Goal: Task Accomplishment & Management: Use online tool/utility

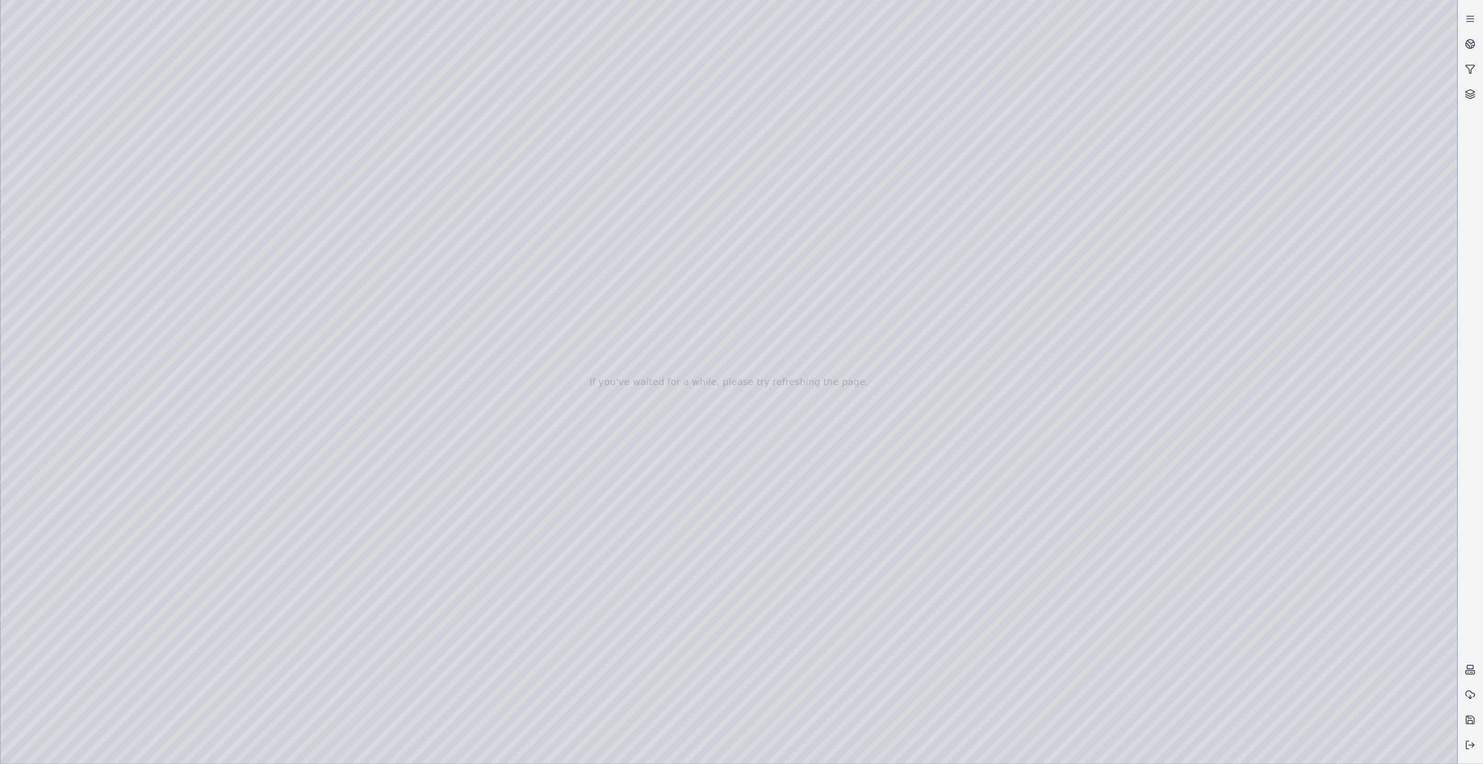
drag, startPoint x: 642, startPoint y: 403, endPoint x: 591, endPoint y: 390, distance: 52.0
click at [77, 189] on div at bounding box center [729, 382] width 1457 height 764
click at [271, 155] on div at bounding box center [729, 382] width 1457 height 764
click at [270, 160] on div at bounding box center [729, 382] width 1457 height 764
click at [1365, 605] on div at bounding box center [729, 382] width 1457 height 764
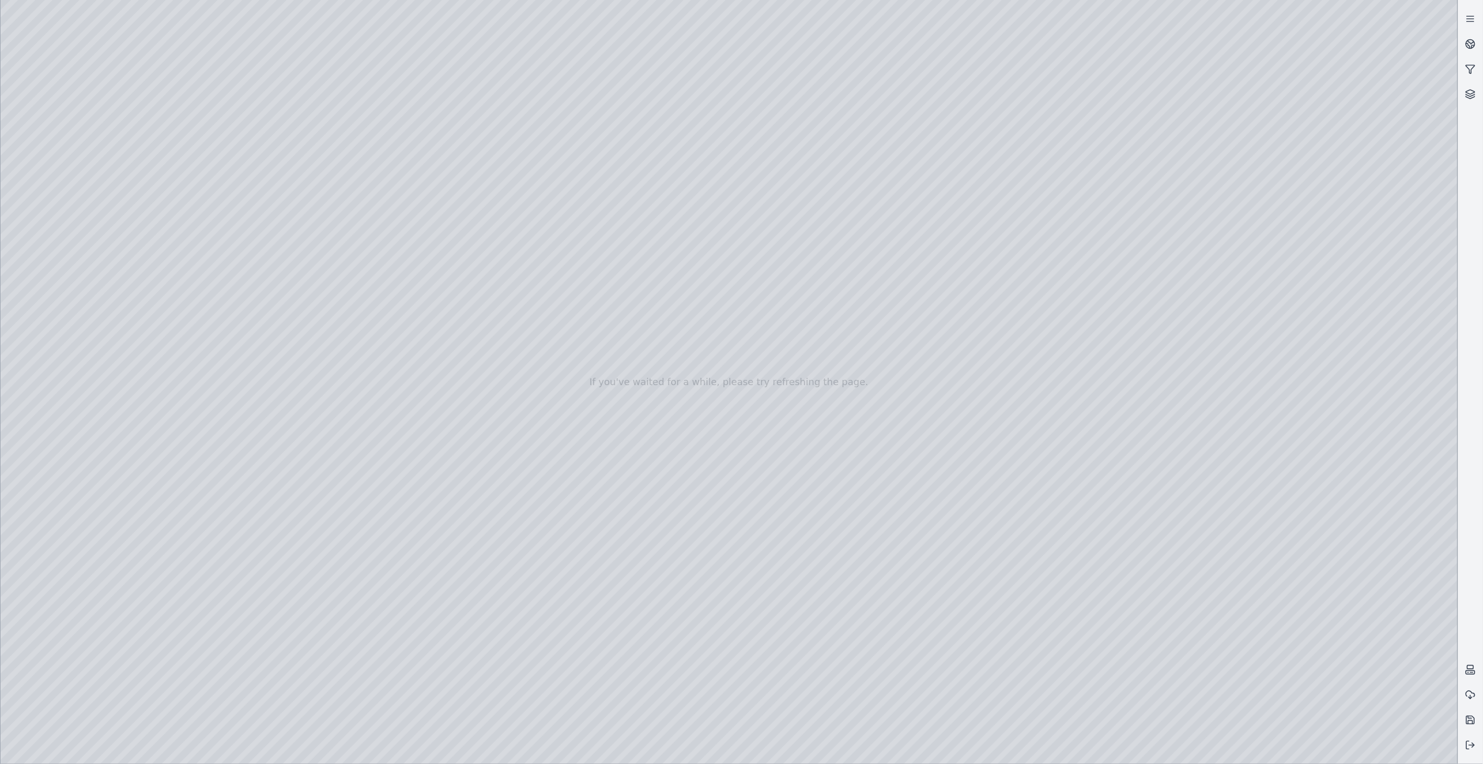
drag, startPoint x: 579, startPoint y: 321, endPoint x: 584, endPoint y: 315, distance: 7.4
click at [227, 188] on div at bounding box center [729, 382] width 1457 height 764
click at [234, 186] on div at bounding box center [729, 382] width 1457 height 764
click at [256, 227] on div at bounding box center [729, 382] width 1457 height 764
click at [254, 254] on div at bounding box center [729, 382] width 1457 height 764
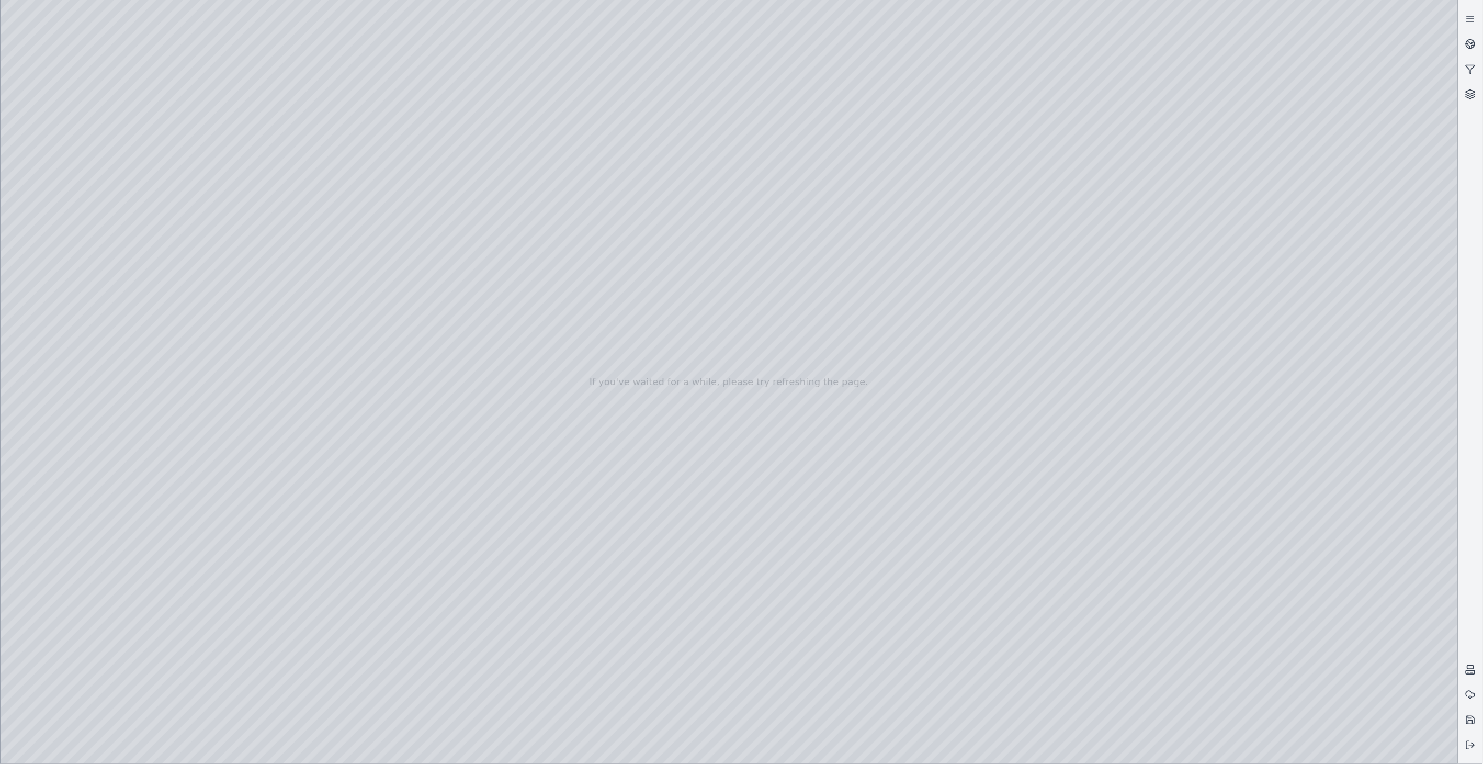
click at [268, 189] on div at bounding box center [729, 382] width 1457 height 764
click at [239, 221] on div at bounding box center [729, 382] width 1457 height 764
click at [204, 252] on div at bounding box center [729, 382] width 1457 height 764
click at [229, 292] on div at bounding box center [729, 382] width 1457 height 764
click at [242, 174] on div at bounding box center [729, 382] width 1457 height 764
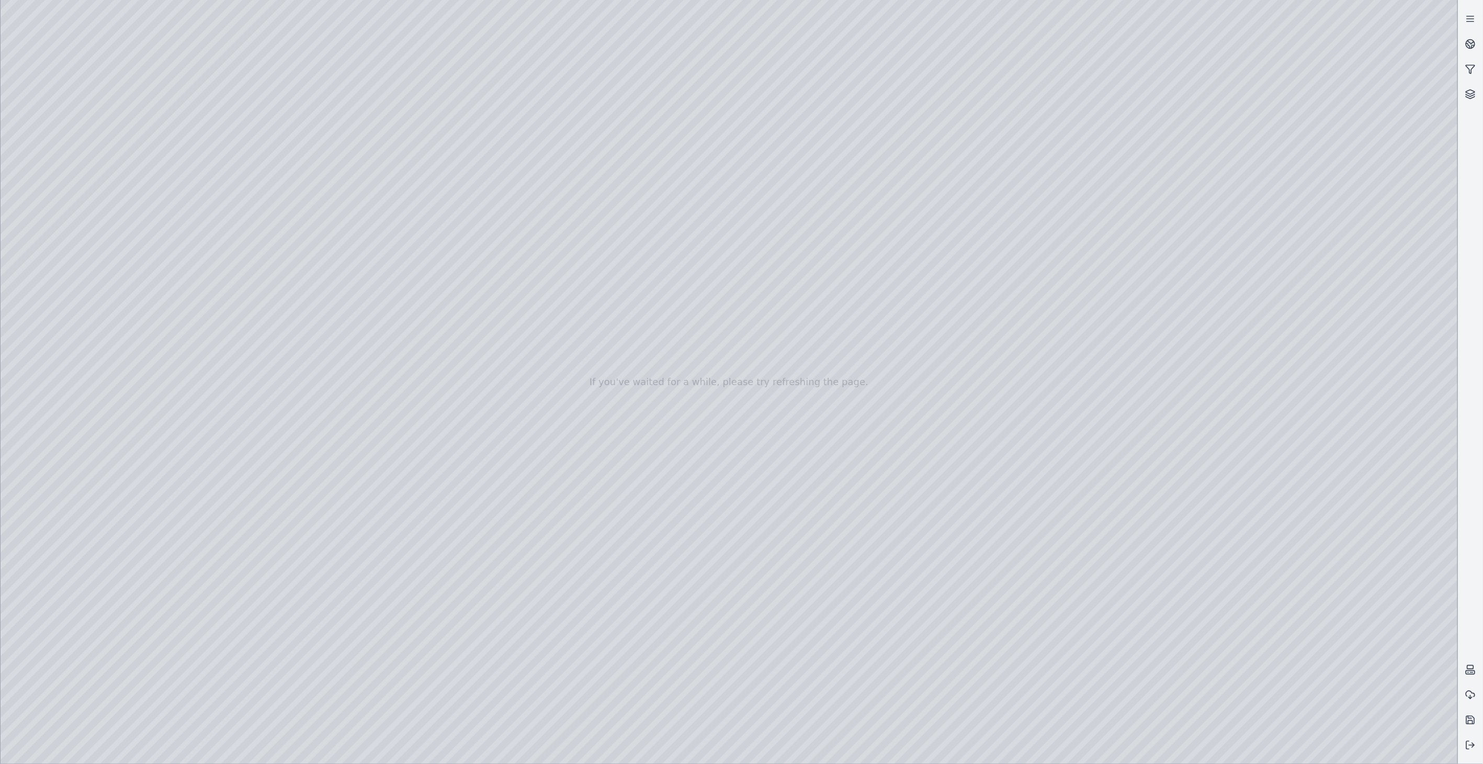
click at [247, 165] on div at bounding box center [729, 382] width 1457 height 764
click at [251, 160] on div at bounding box center [729, 382] width 1457 height 764
click at [1177, 751] on div at bounding box center [729, 382] width 1457 height 764
click at [1177, 567] on div at bounding box center [729, 382] width 1457 height 764
click at [65, 215] on div at bounding box center [729, 382] width 1457 height 764
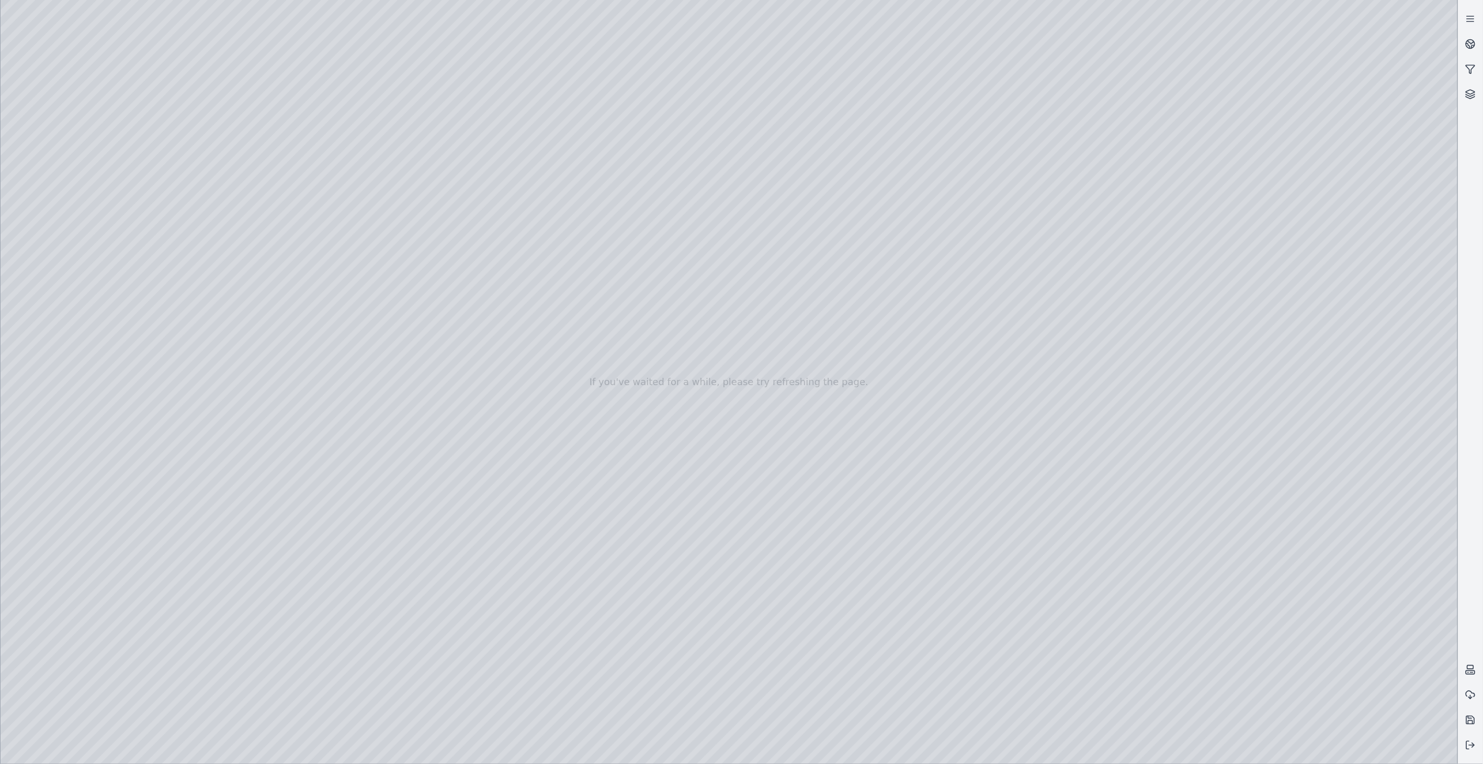
click at [55, 190] on div at bounding box center [729, 382] width 1457 height 764
click at [212, 316] on div at bounding box center [729, 382] width 1457 height 764
click at [64, 248] on div at bounding box center [729, 382] width 1457 height 764
click at [54, 369] on div at bounding box center [729, 382] width 1457 height 764
click at [85, 316] on div at bounding box center [729, 382] width 1457 height 764
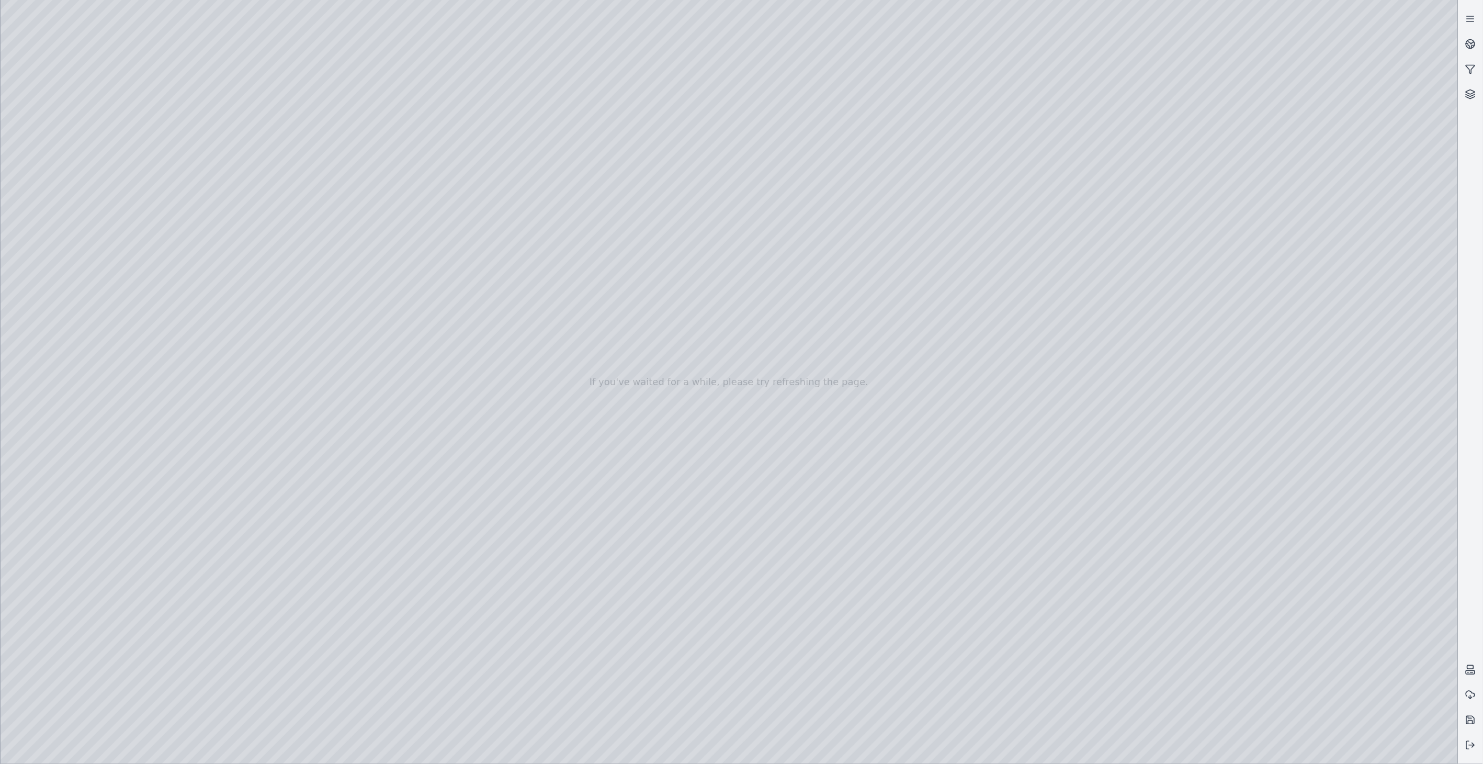
click at [219, 553] on div at bounding box center [729, 382] width 1457 height 764
click at [290, 474] on div at bounding box center [729, 382] width 1457 height 764
click at [944, 642] on div at bounding box center [729, 382] width 1457 height 764
click at [776, 600] on div at bounding box center [729, 382] width 1457 height 764
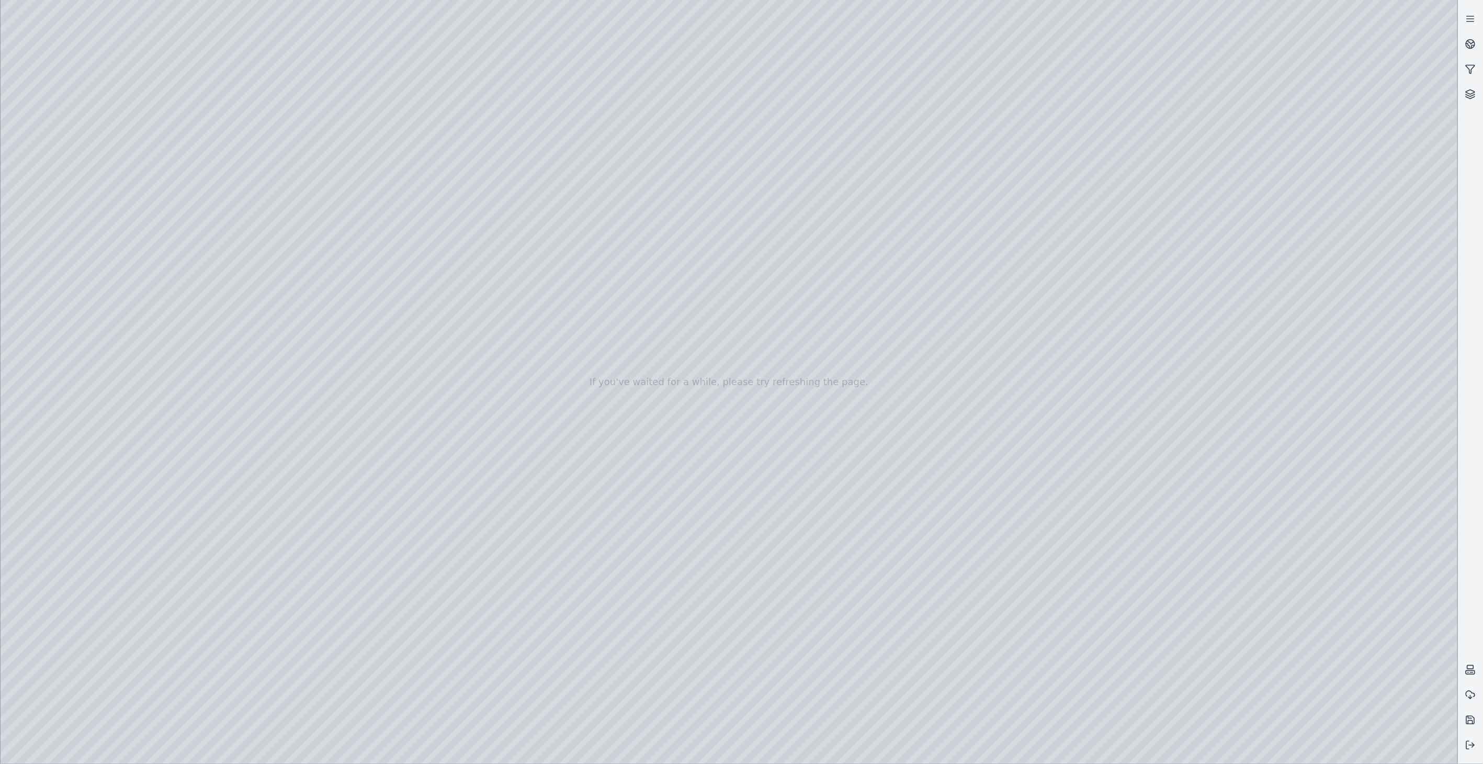
click at [210, 550] on div at bounding box center [729, 382] width 1457 height 764
click at [333, 563] on div at bounding box center [729, 382] width 1457 height 764
click at [65, 158] on div at bounding box center [729, 382] width 1457 height 764
click at [77, 190] on div at bounding box center [729, 382] width 1457 height 764
click at [180, 349] on div at bounding box center [729, 382] width 1457 height 764
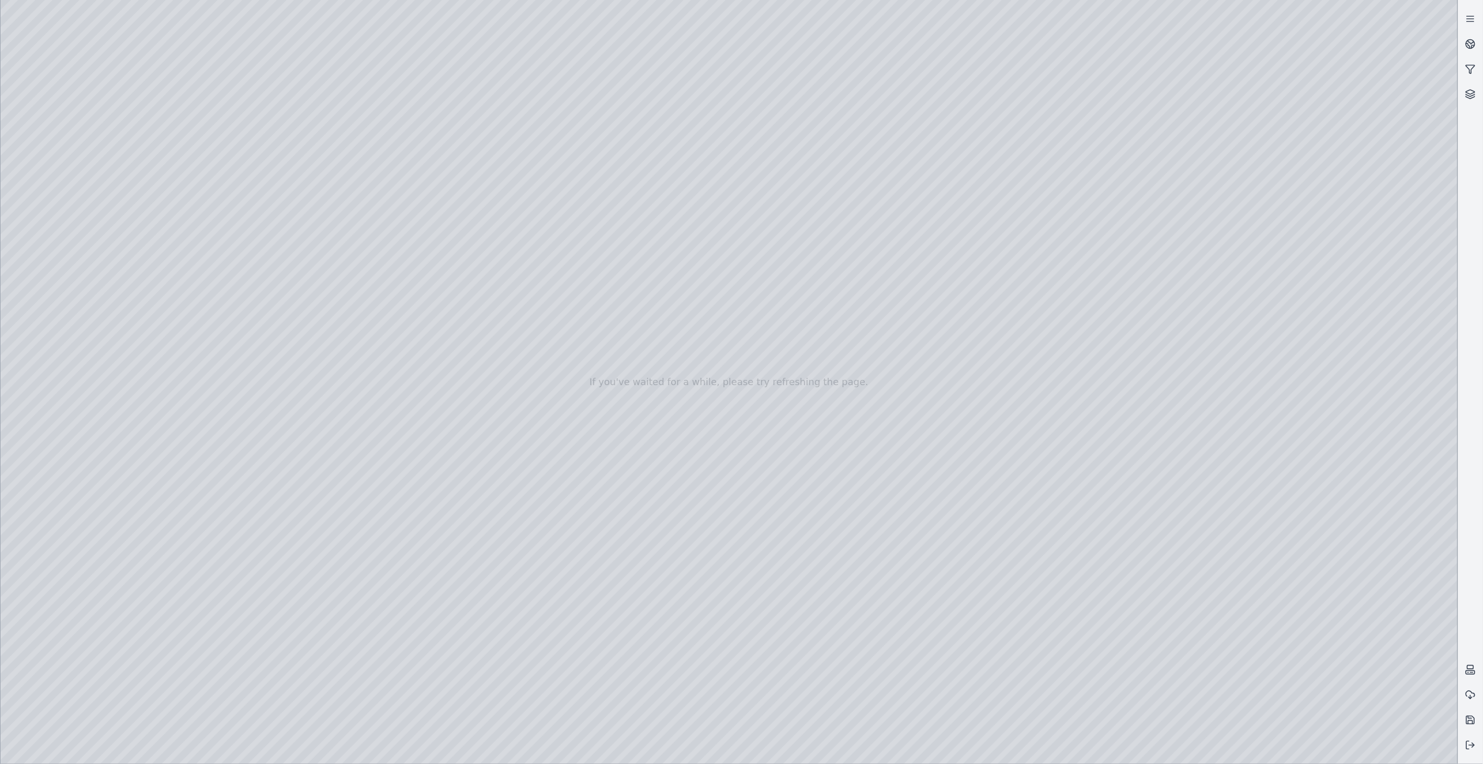
click at [213, 315] on div at bounding box center [729, 382] width 1457 height 764
click at [85, 195] on div at bounding box center [729, 382] width 1457 height 764
click at [225, 323] on div at bounding box center [729, 382] width 1457 height 764
click at [1325, 566] on div at bounding box center [729, 382] width 1457 height 764
click at [1221, 516] on div at bounding box center [729, 382] width 1457 height 764
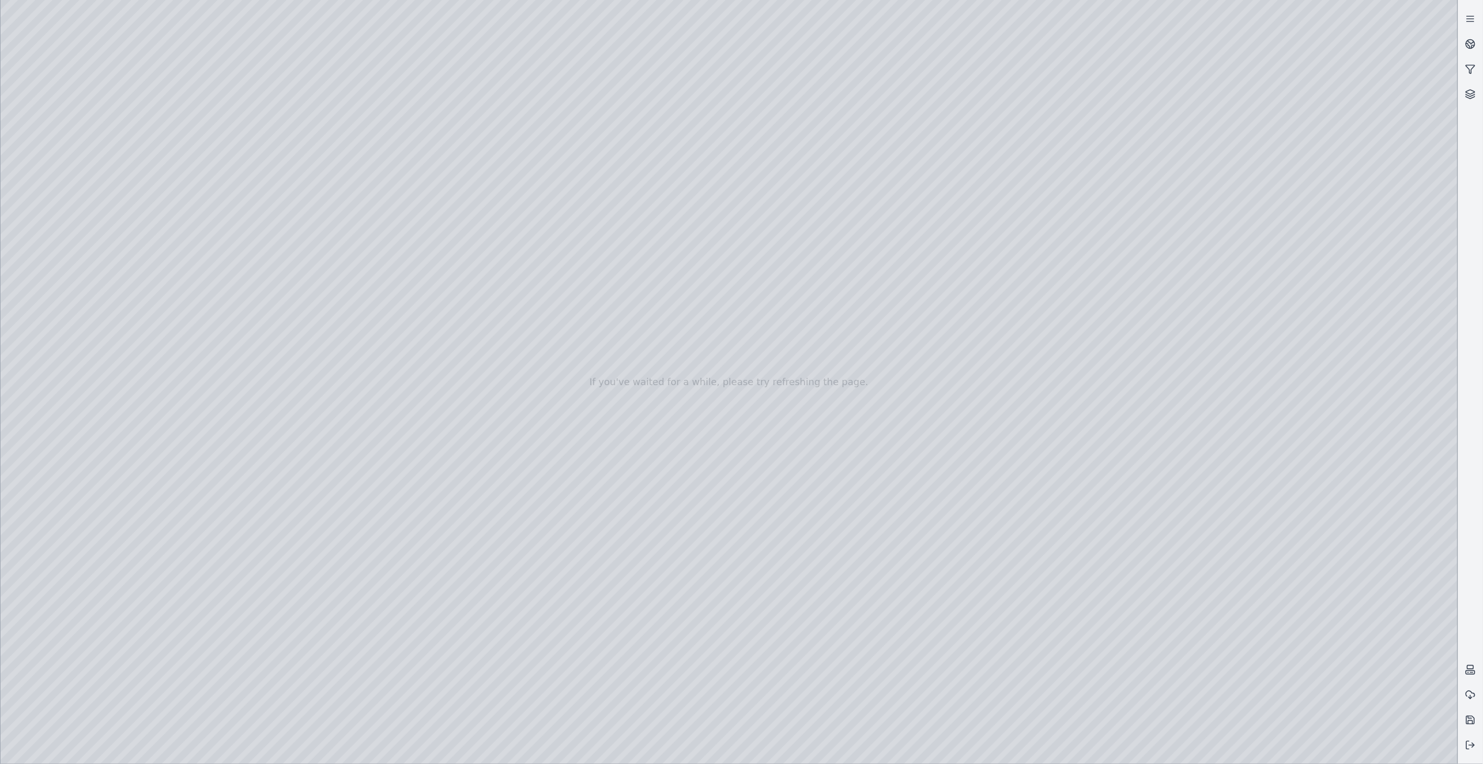
click at [1378, 619] on div at bounding box center [729, 382] width 1457 height 764
click at [845, 699] on div at bounding box center [729, 382] width 1457 height 764
click at [70, 223] on div at bounding box center [729, 382] width 1457 height 764
click at [154, 498] on div at bounding box center [729, 382] width 1457 height 764
click at [346, 529] on div at bounding box center [729, 382] width 1457 height 764
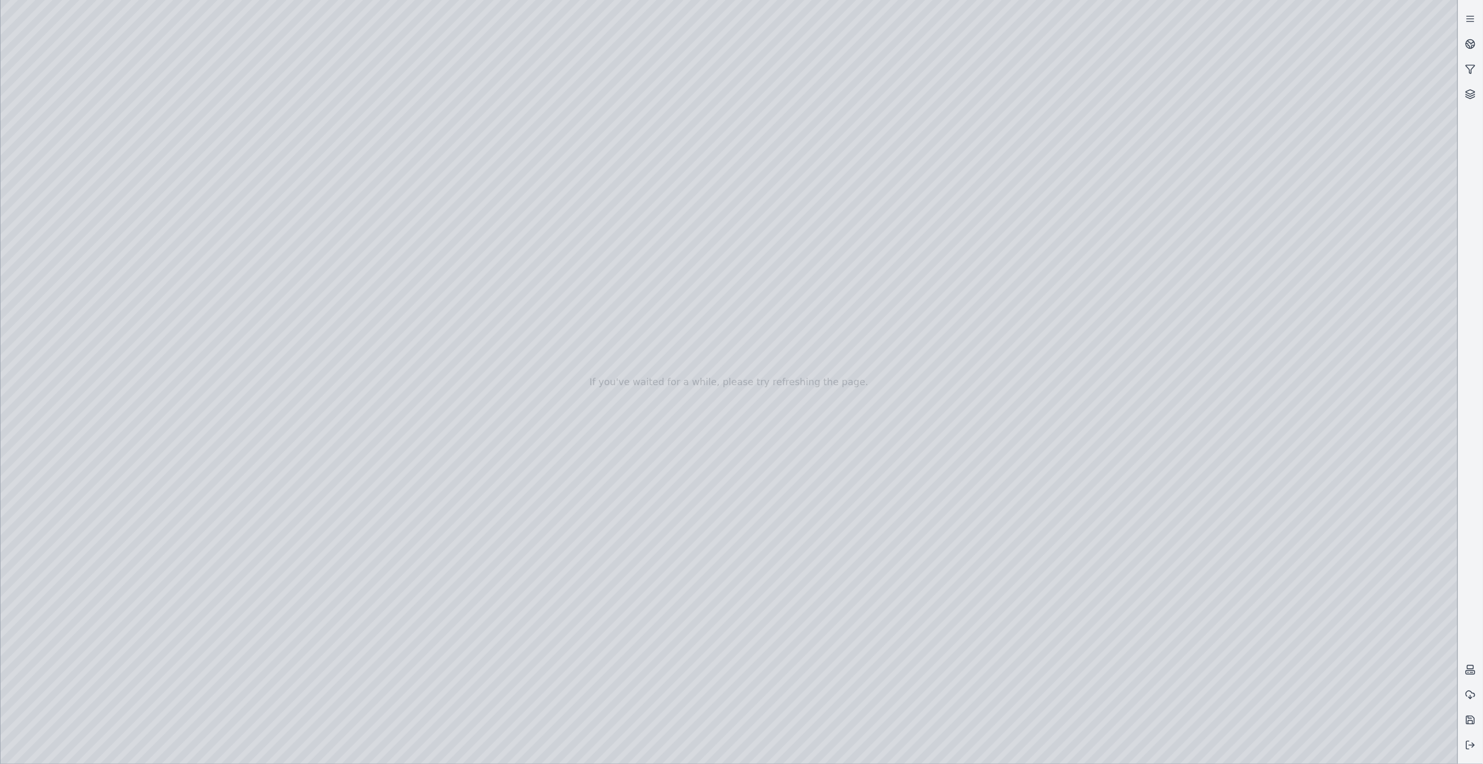
click at [1177, 752] on div at bounding box center [729, 382] width 1457 height 764
click at [36, 607] on div at bounding box center [729, 382] width 1457 height 764
click at [1175, 568] on div at bounding box center [729, 382] width 1457 height 764
click at [1336, 647] on div at bounding box center [729, 382] width 1457 height 764
click at [1214, 518] on div at bounding box center [729, 382] width 1457 height 764
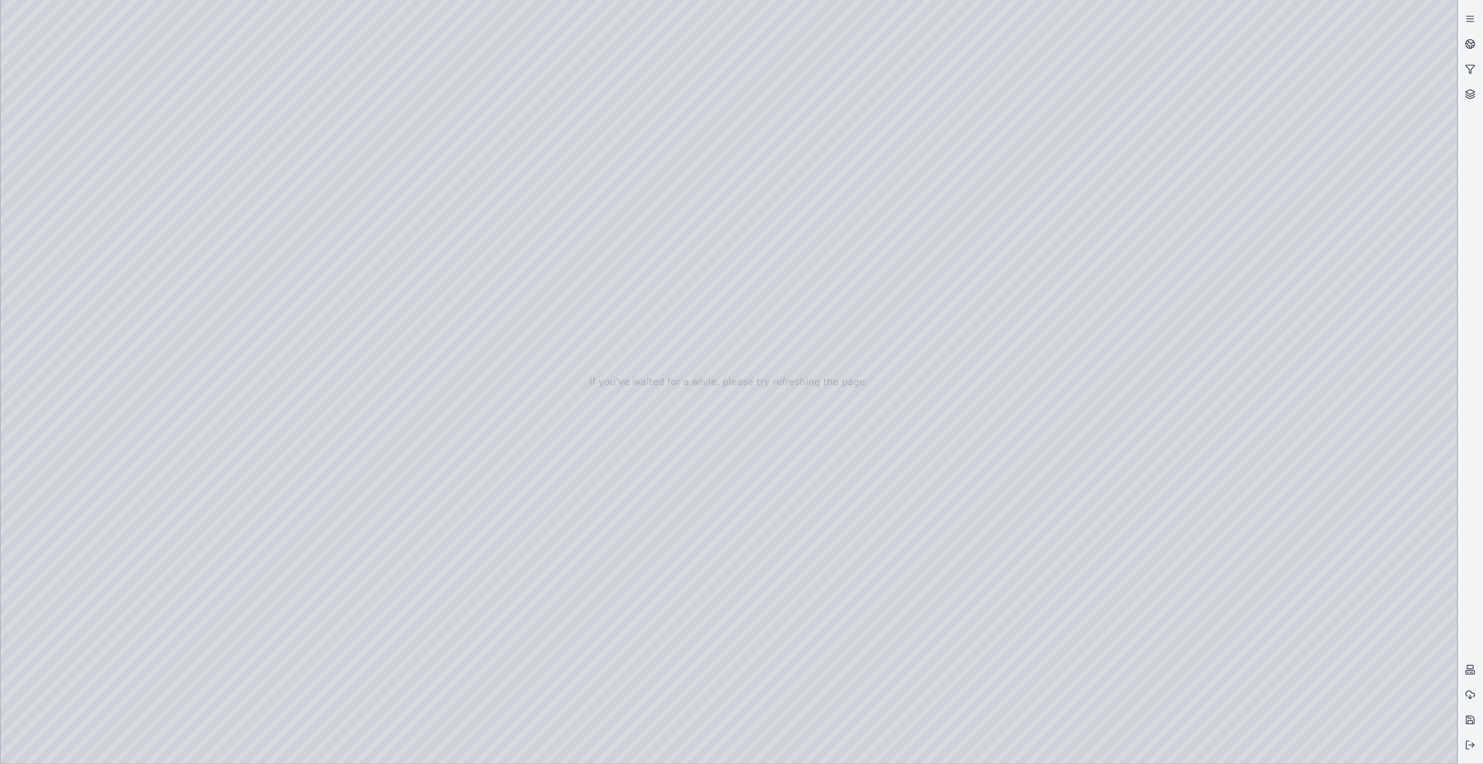
click at [629, 525] on div at bounding box center [729, 382] width 1457 height 764
click at [622, 573] on div at bounding box center [729, 382] width 1457 height 764
click at [1175, 747] on div at bounding box center [729, 382] width 1457 height 764
drag, startPoint x: 1450, startPoint y: 736, endPoint x: 1398, endPoint y: 767, distance: 61.0
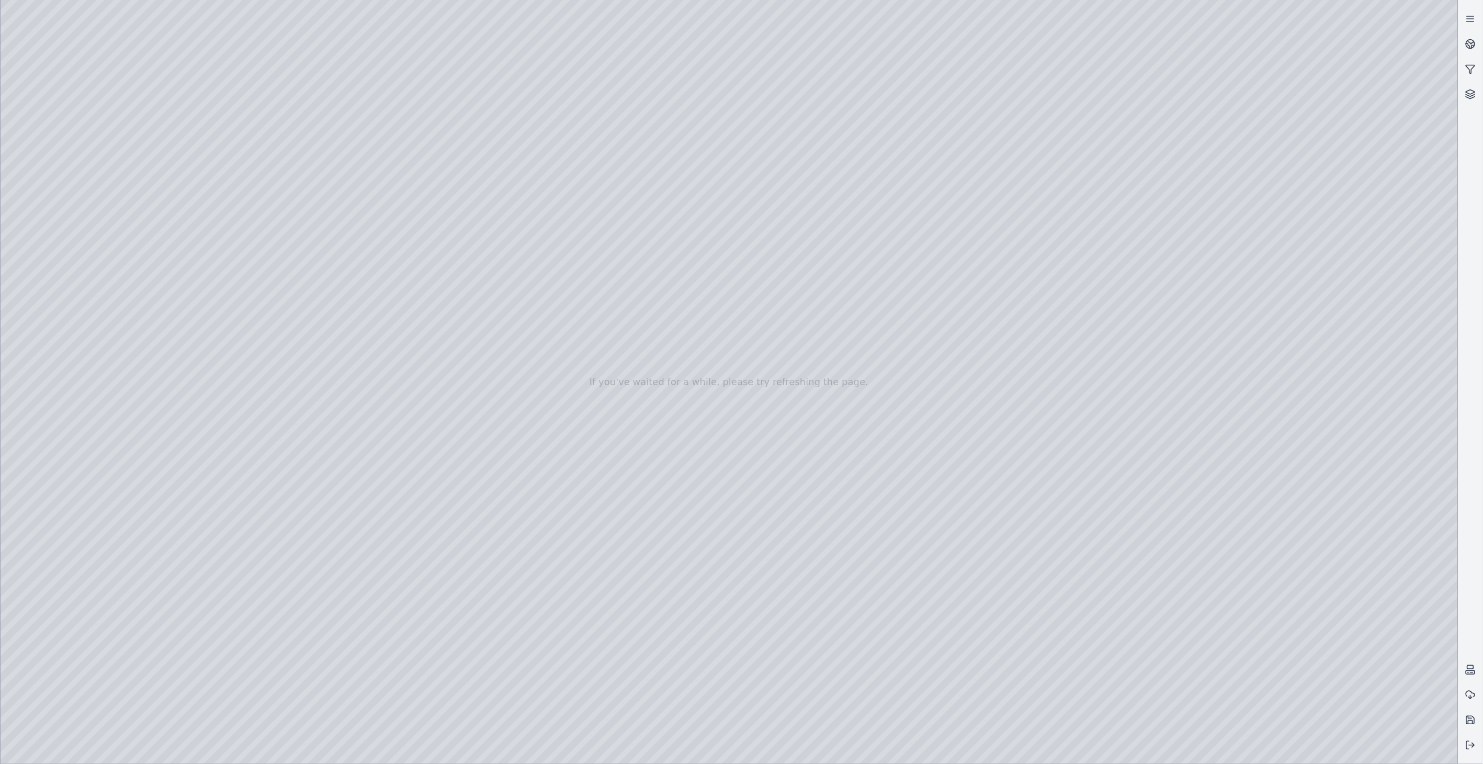
click at [1398, 763] on html "If you've waited for a while, please try refreshing the page." at bounding box center [741, 382] width 1483 height 764
click at [1179, 567] on div at bounding box center [729, 382] width 1457 height 764
click at [1175, 749] on div at bounding box center [729, 382] width 1457 height 764
click at [36, 614] on div at bounding box center [729, 382] width 1457 height 764
drag, startPoint x: 855, startPoint y: 640, endPoint x: 936, endPoint y: 681, distance: 91.2
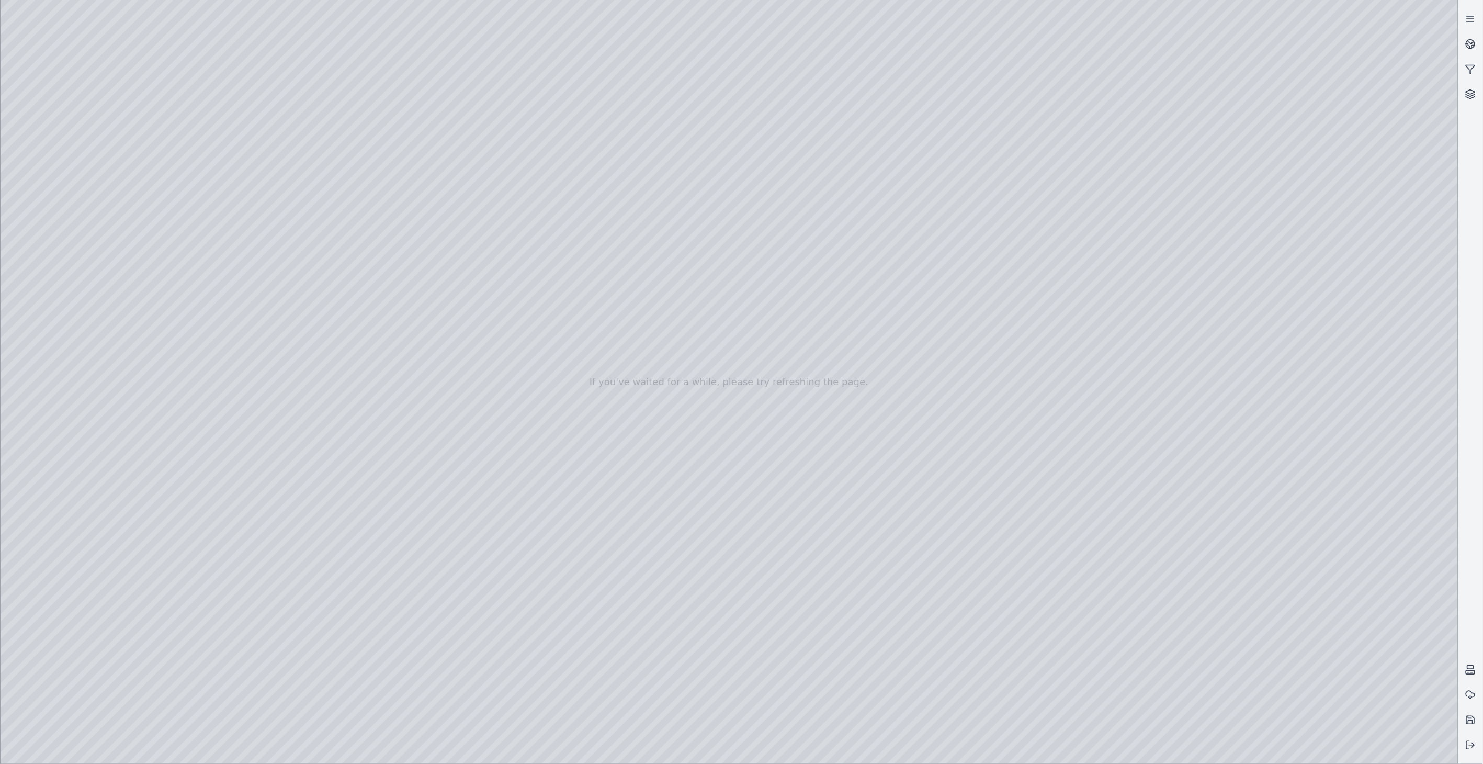
click at [936, 681] on div at bounding box center [729, 382] width 1457 height 764
click at [946, 637] on div at bounding box center [729, 382] width 1457 height 764
drag, startPoint x: 946, startPoint y: 642, endPoint x: 724, endPoint y: 647, distance: 221.3
click at [724, 647] on div at bounding box center [729, 382] width 1457 height 764
click at [1177, 569] on div at bounding box center [729, 382] width 1457 height 764
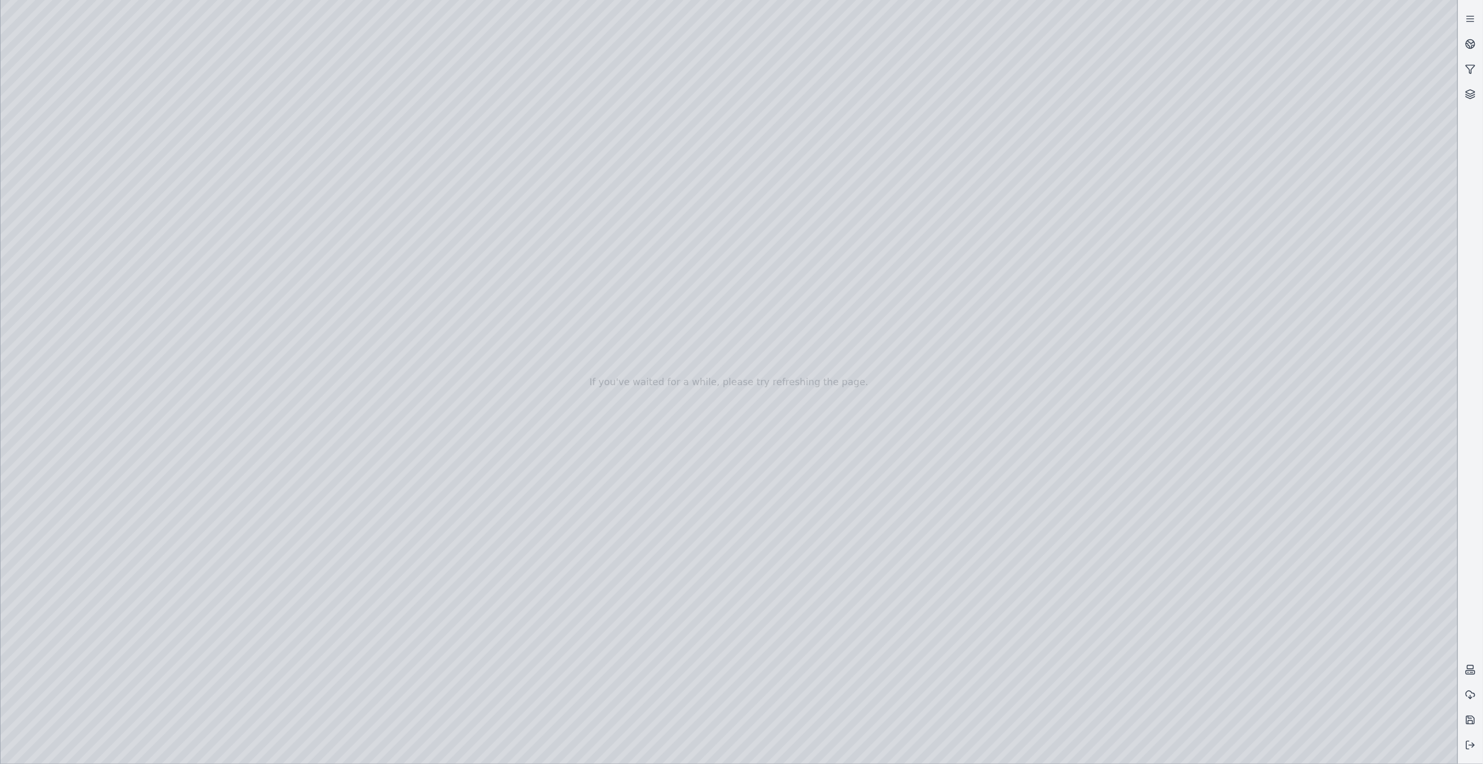
click at [1166, 750] on div at bounding box center [729, 382] width 1457 height 764
click at [45, 614] on div at bounding box center [729, 382] width 1457 height 764
click at [1174, 566] on div at bounding box center [729, 382] width 1457 height 764
click at [1313, 558] on div at bounding box center [729, 382] width 1457 height 764
click at [1213, 514] on div at bounding box center [729, 382] width 1457 height 764
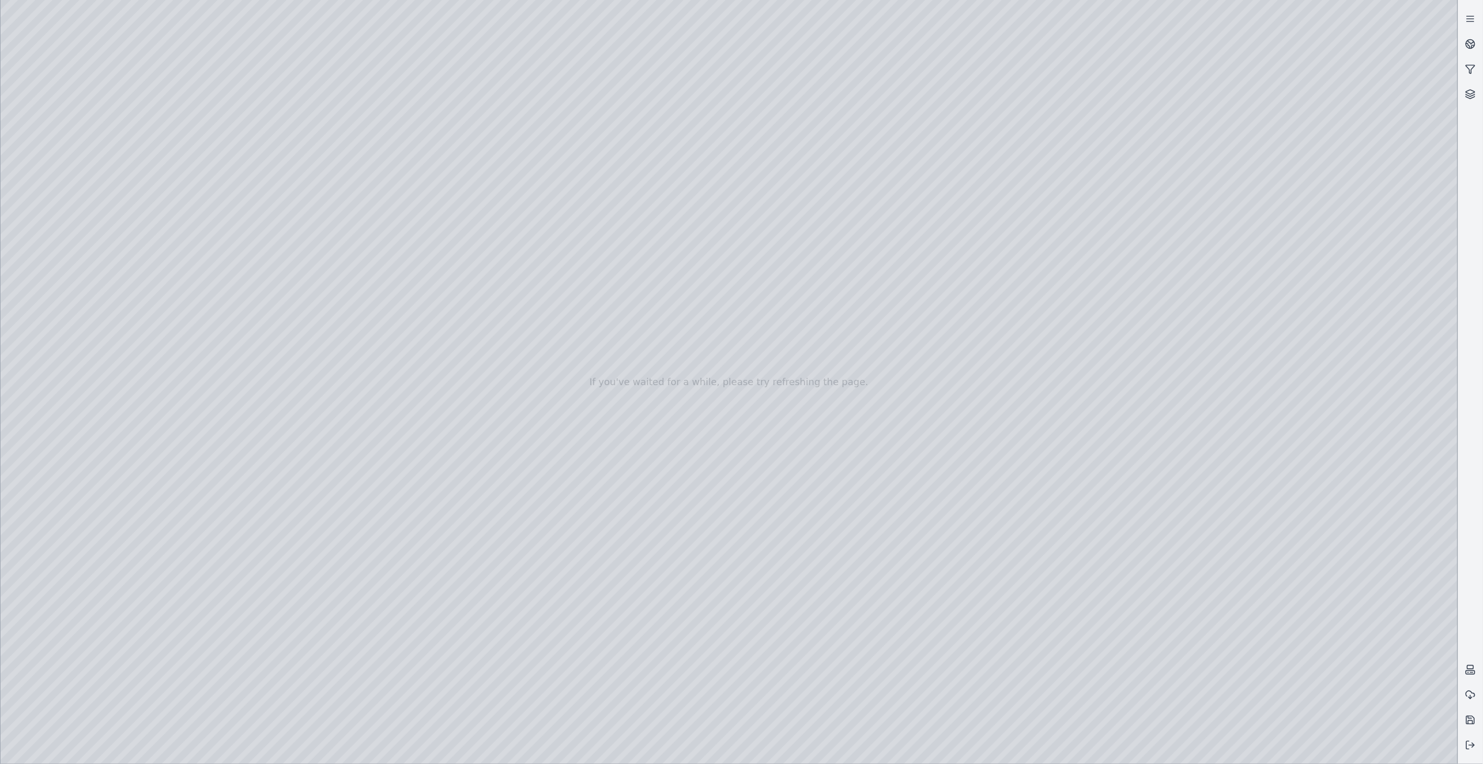
click at [1327, 656] on div at bounding box center [729, 382] width 1457 height 764
drag, startPoint x: 1151, startPoint y: 543, endPoint x: 1109, endPoint y: 562, distance: 46.6
click at [336, 528] on div at bounding box center [729, 382] width 1457 height 764
click at [346, 581] on div at bounding box center [729, 382] width 1457 height 764
click at [340, 582] on div at bounding box center [729, 382] width 1457 height 764
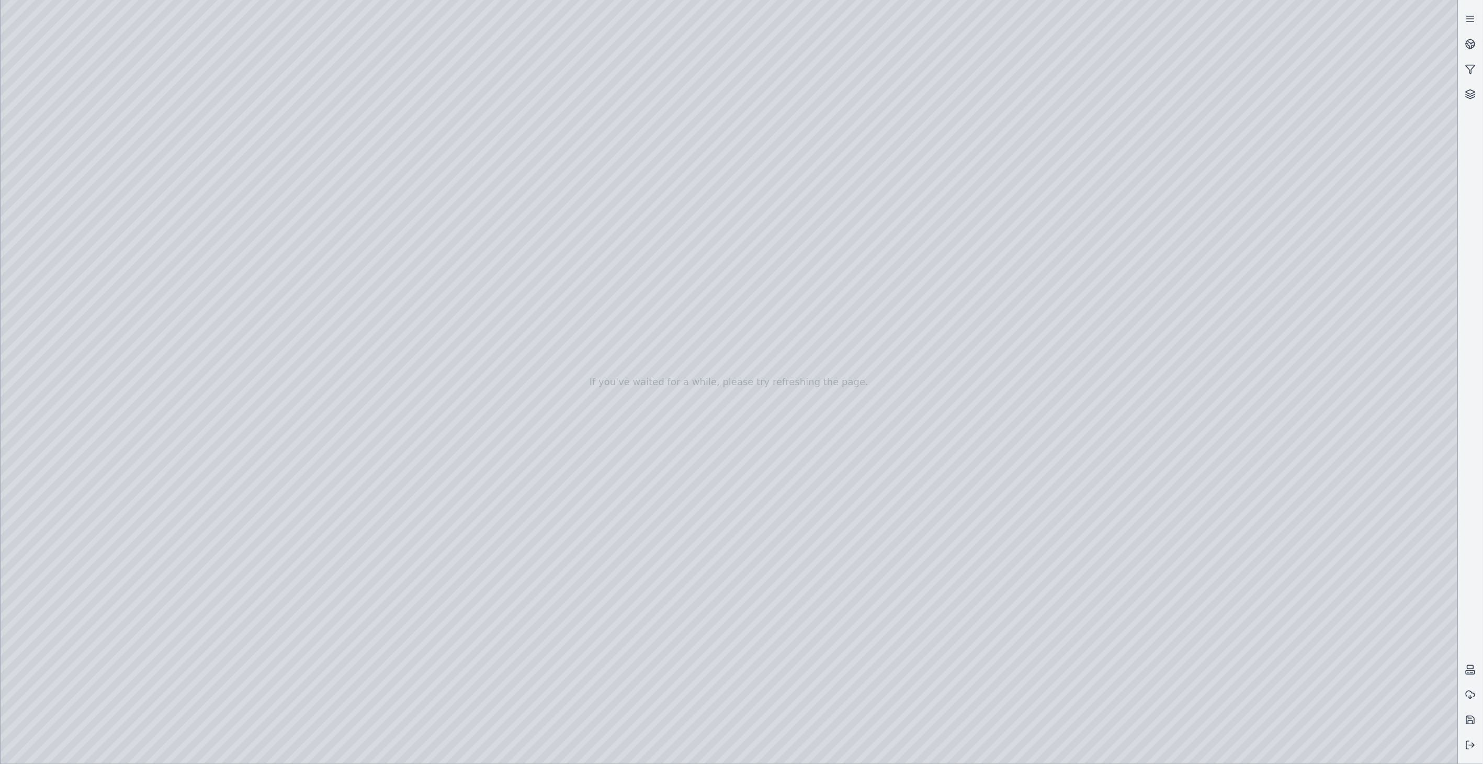
click at [338, 383] on div at bounding box center [729, 382] width 1457 height 764
click at [336, 359] on div at bounding box center [729, 382] width 1457 height 764
click at [1170, 748] on div at bounding box center [729, 382] width 1457 height 764
click at [33, 610] on div at bounding box center [729, 382] width 1457 height 764
click at [65, 190] on div at bounding box center [729, 382] width 1457 height 764
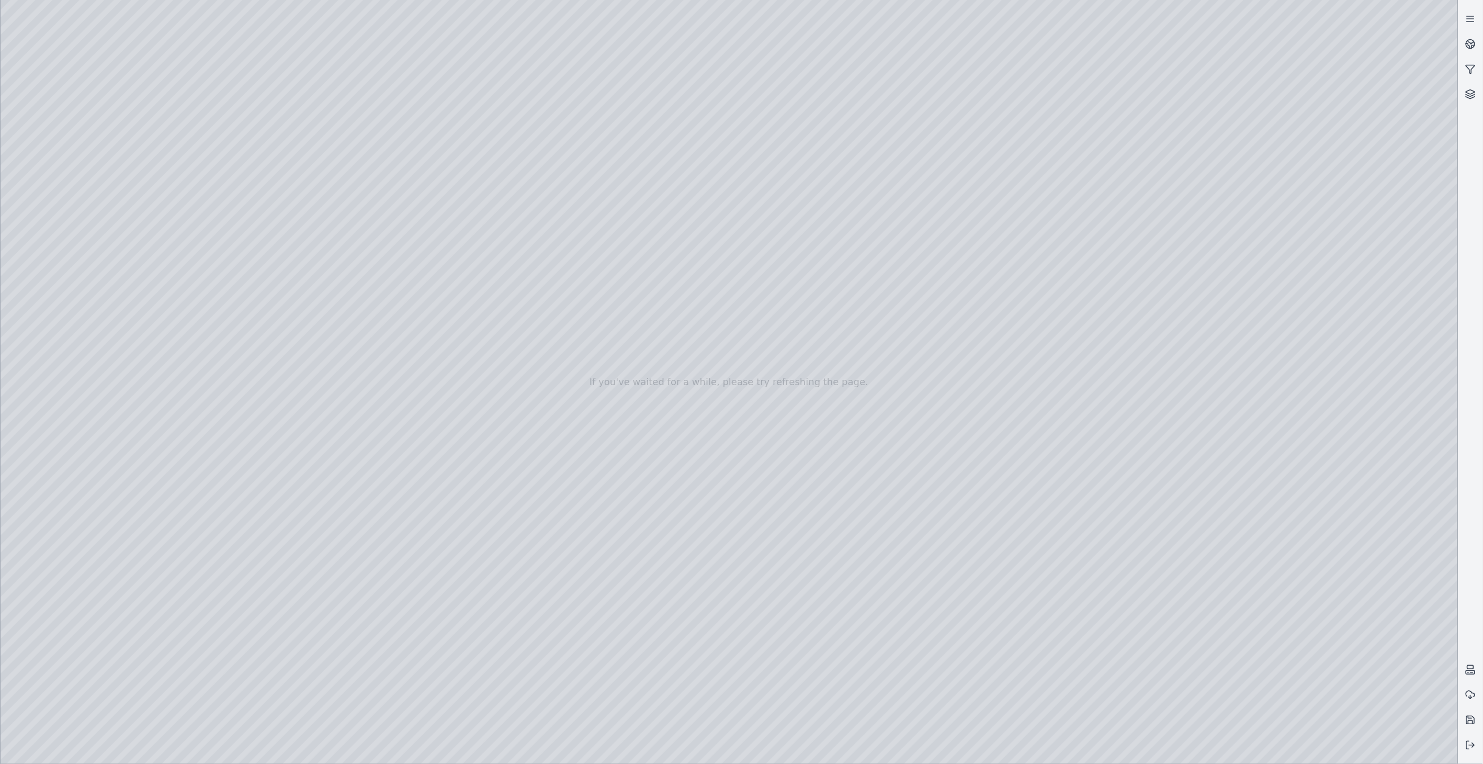
click at [237, 159] on div at bounding box center [729, 382] width 1457 height 764
drag, startPoint x: 504, startPoint y: 354, endPoint x: 548, endPoint y: 368, distance: 46.0
click at [234, 153] on div at bounding box center [729, 382] width 1457 height 764
drag, startPoint x: 716, startPoint y: 378, endPoint x: 697, endPoint y: 369, distance: 21.6
click at [1363, 430] on div at bounding box center [729, 382] width 1457 height 764
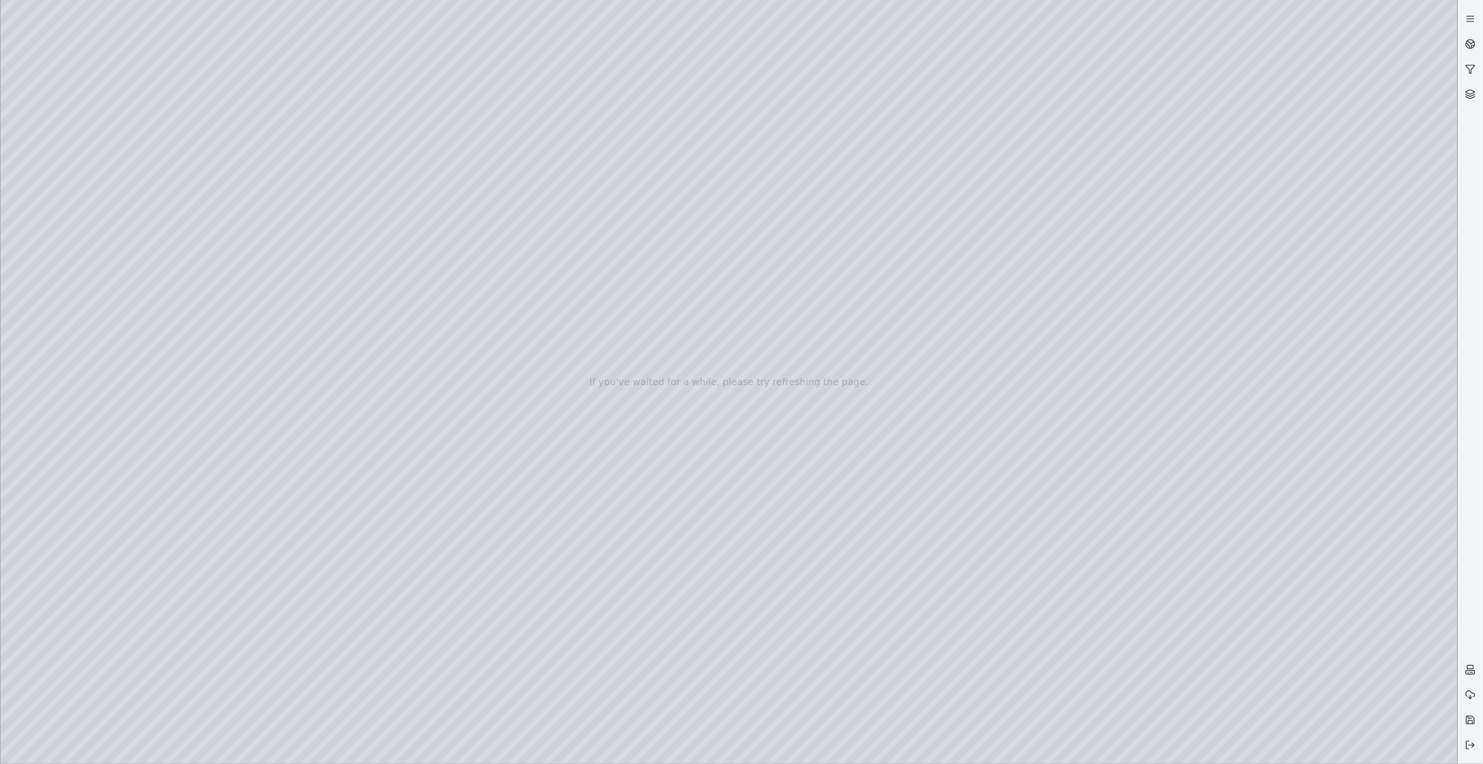
click at [1433, 570] on div at bounding box center [729, 382] width 1457 height 764
drag, startPoint x: 869, startPoint y: 638, endPoint x: 633, endPoint y: 636, distance: 235.9
click at [633, 636] on div at bounding box center [729, 382] width 1457 height 764
click at [263, 195] on div at bounding box center [729, 382] width 1457 height 764
click at [269, 222] on div at bounding box center [729, 382] width 1457 height 764
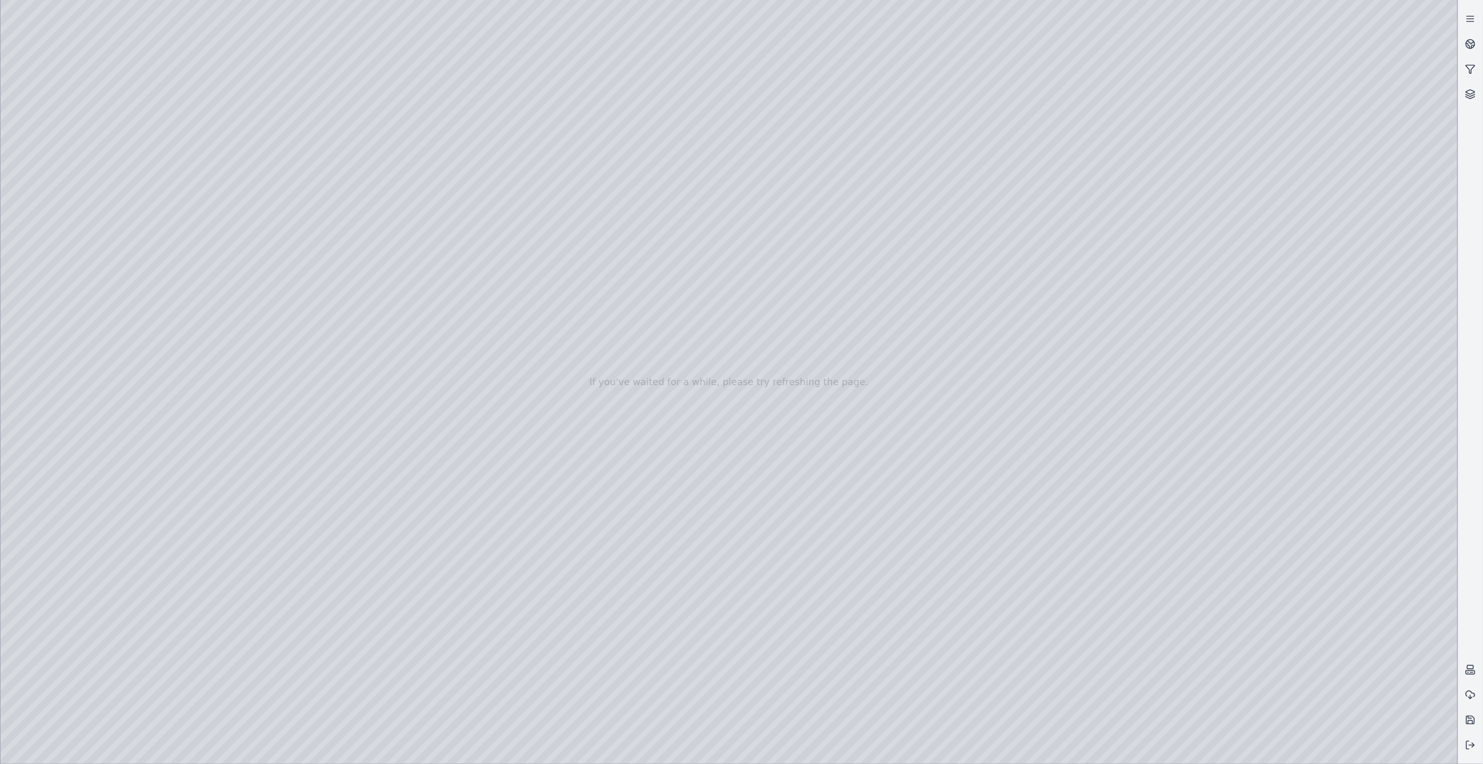
click at [242, 249] on div at bounding box center [729, 382] width 1457 height 764
click at [254, 289] on div at bounding box center [729, 382] width 1457 height 764
click at [237, 320] on div at bounding box center [729, 382] width 1457 height 764
drag, startPoint x: 645, startPoint y: 430, endPoint x: 677, endPoint y: 441, distance: 33.6
click at [72, 218] on div at bounding box center [729, 382] width 1457 height 764
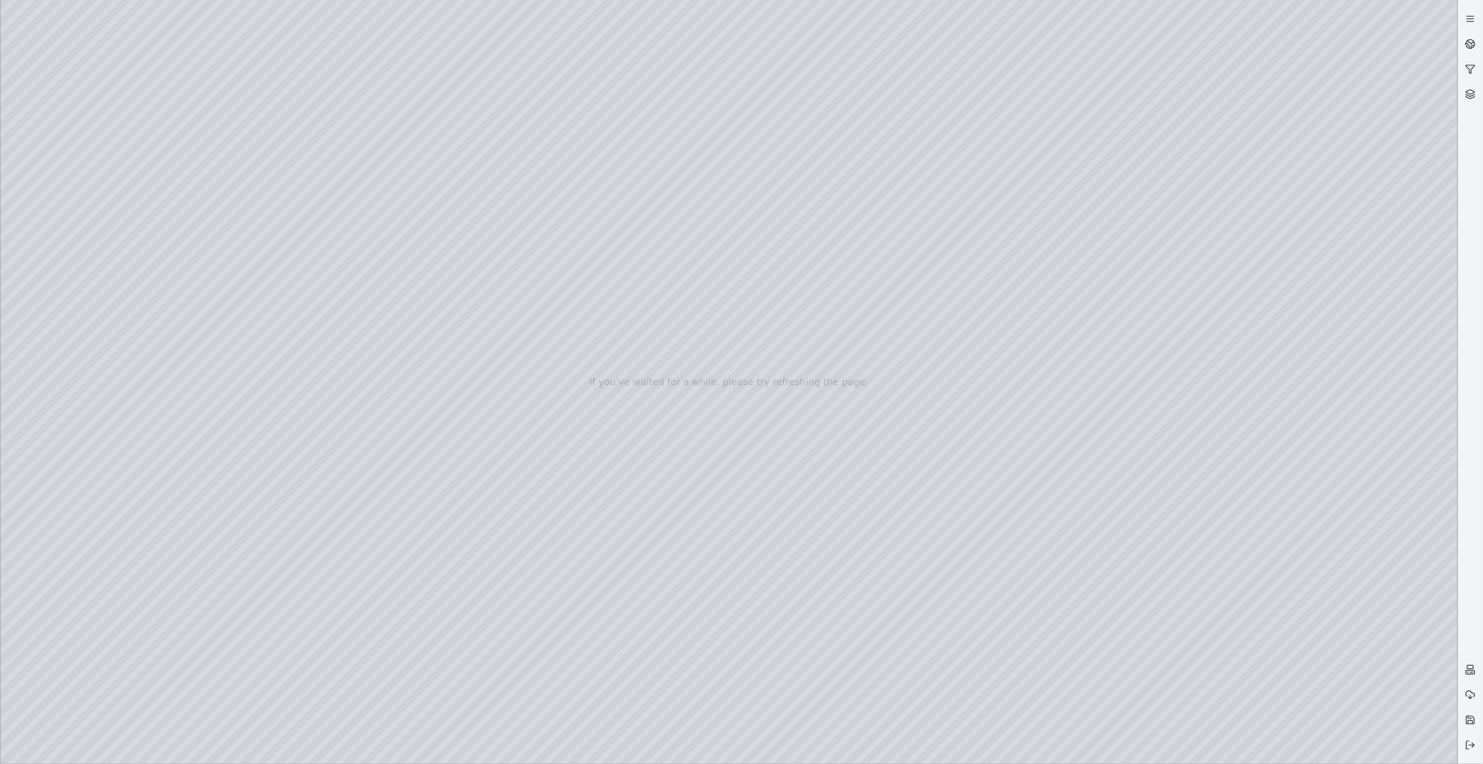
click at [153, 468] on div at bounding box center [729, 382] width 1457 height 764
click at [341, 557] on div at bounding box center [729, 382] width 1457 height 764
click at [350, 555] on div at bounding box center [729, 382] width 1457 height 764
click at [346, 328] on div at bounding box center [729, 382] width 1457 height 764
click at [340, 329] on div at bounding box center [729, 382] width 1457 height 764
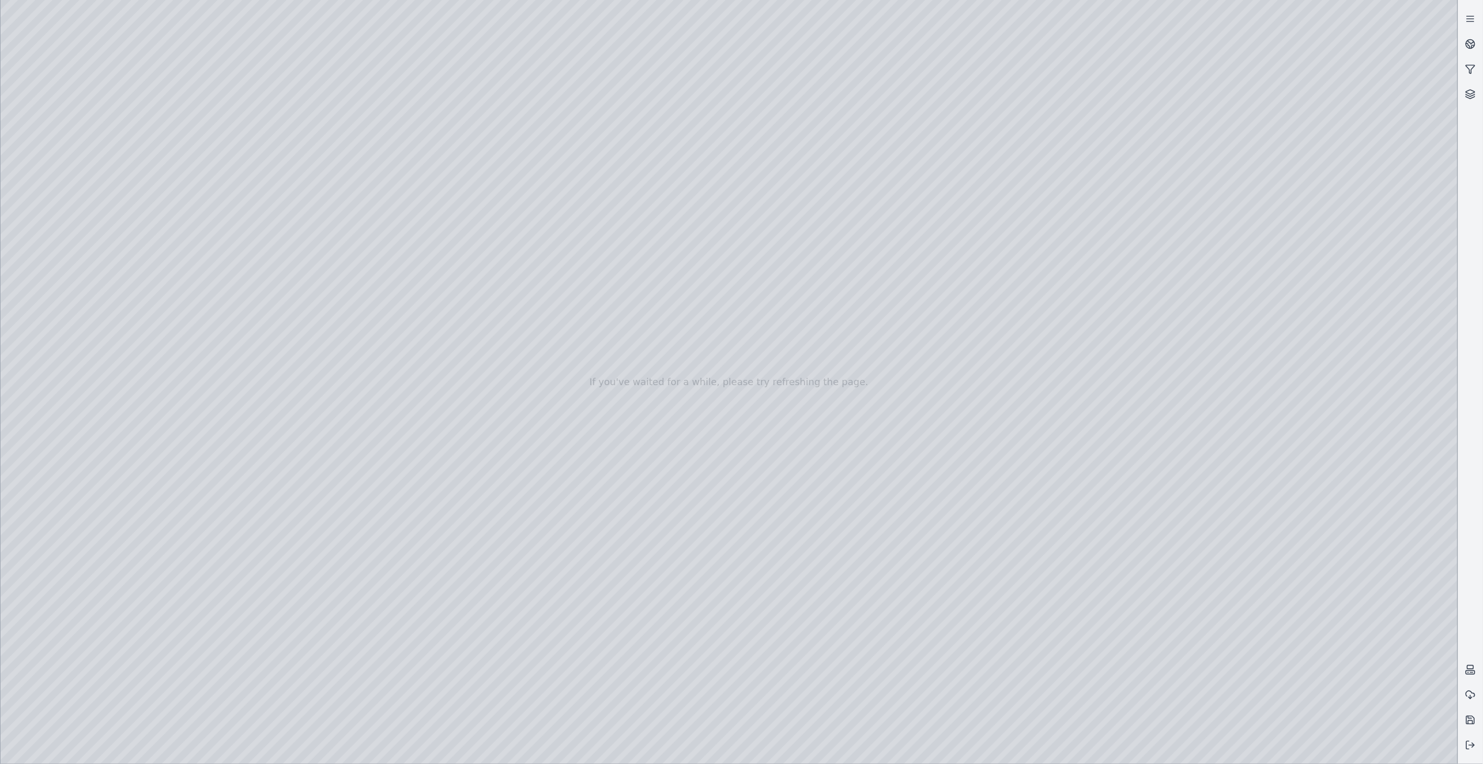
click at [344, 357] on div at bounding box center [729, 382] width 1457 height 764
drag, startPoint x: 640, startPoint y: 400, endPoint x: 540, endPoint y: 404, distance: 100.0
drag, startPoint x: 639, startPoint y: 283, endPoint x: 562, endPoint y: 293, distance: 77.5
click at [342, 383] on div at bounding box center [729, 382] width 1457 height 764
click at [336, 382] on div at bounding box center [729, 382] width 1457 height 764
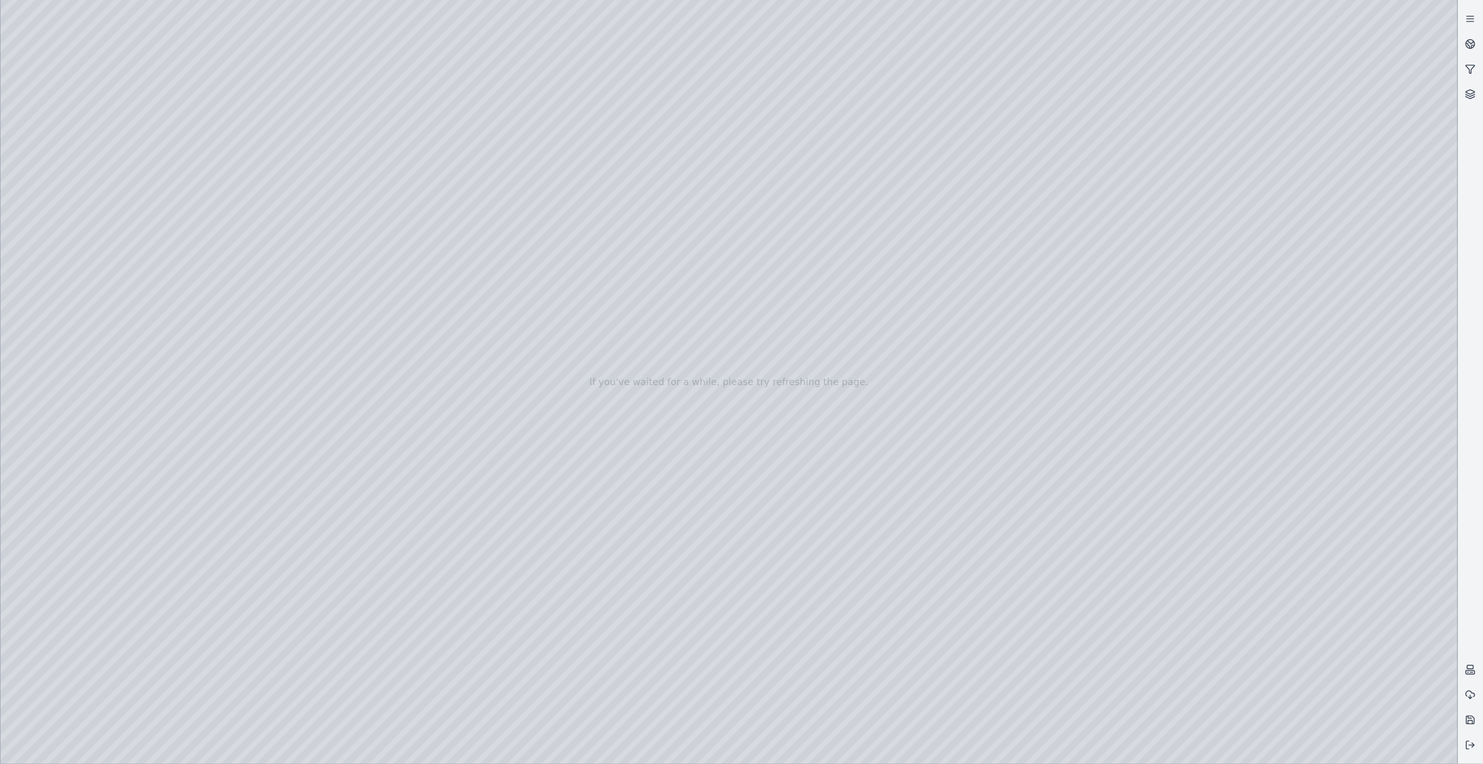
drag, startPoint x: 1125, startPoint y: 471, endPoint x: 1182, endPoint y: 469, distance: 57.6
click at [1177, 570] on div at bounding box center [729, 382] width 1457 height 764
drag, startPoint x: 1133, startPoint y: 557, endPoint x: 1118, endPoint y: 541, distance: 22.6
click at [350, 217] on div at bounding box center [729, 382] width 1457 height 764
click at [92, 192] on div at bounding box center [729, 382] width 1457 height 764
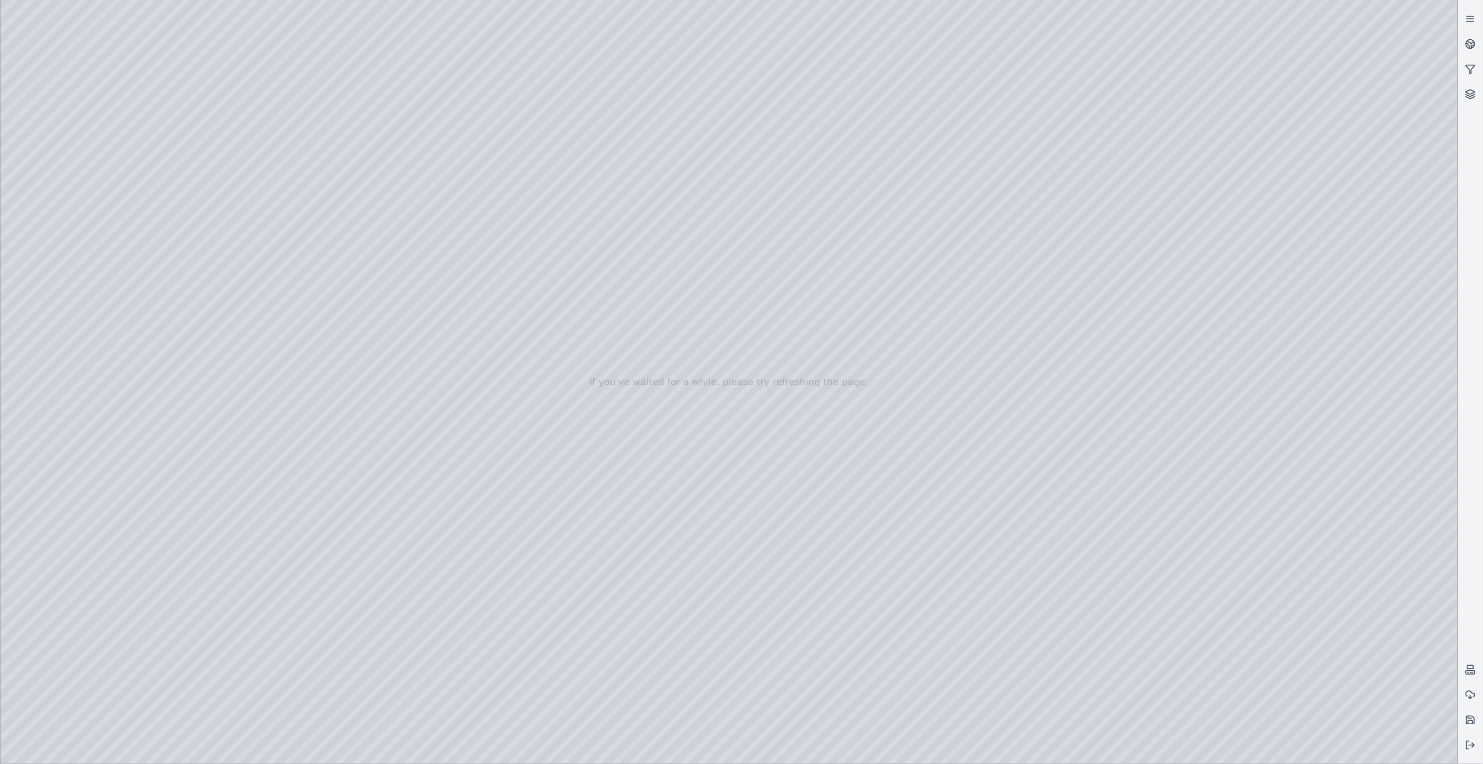
click at [226, 158] on div at bounding box center [729, 382] width 1457 height 764
click at [1465, 42] on icon at bounding box center [1470, 44] width 10 height 10
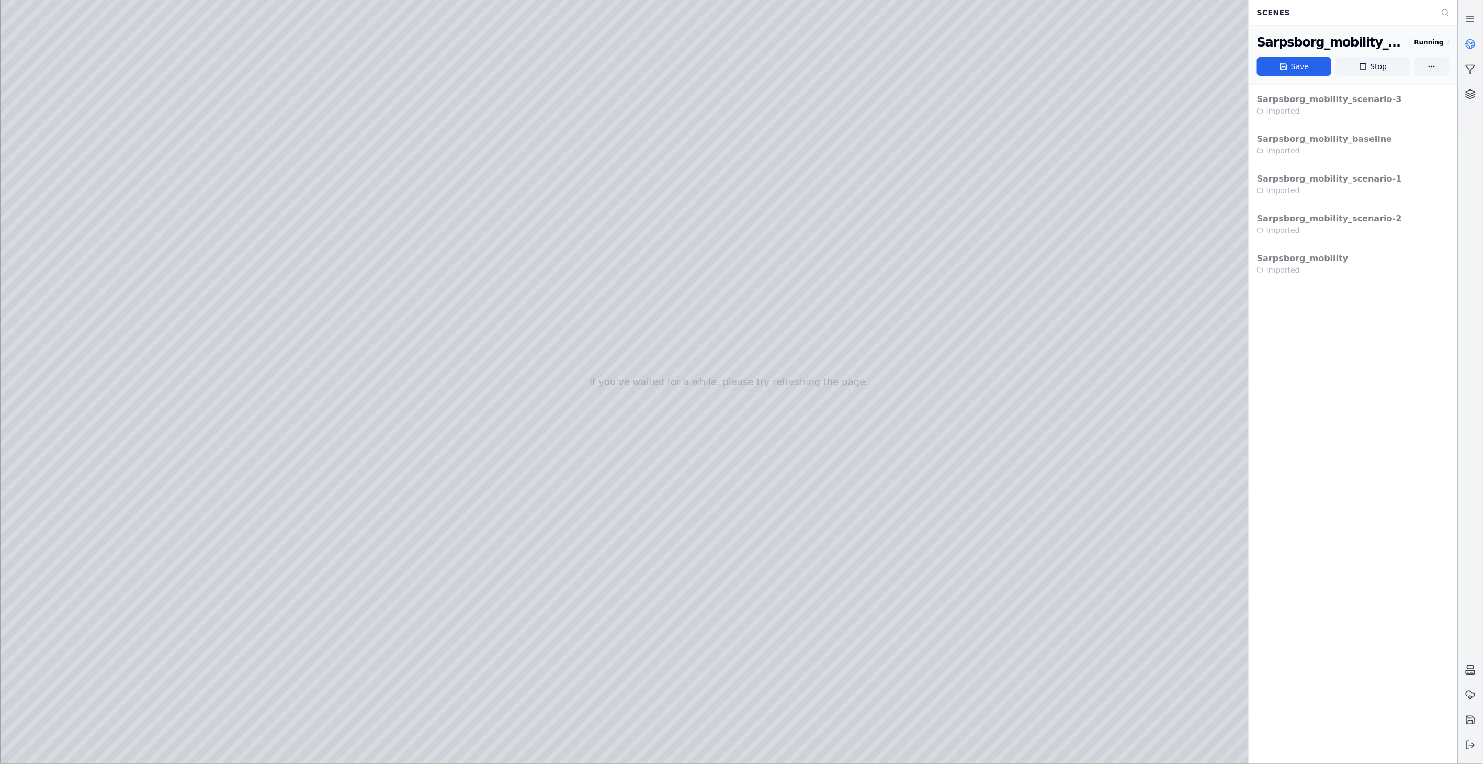
click at [1305, 70] on button "Save" at bounding box center [1294, 66] width 74 height 19
click at [1471, 44] on icon at bounding box center [1471, 42] width 6 height 4
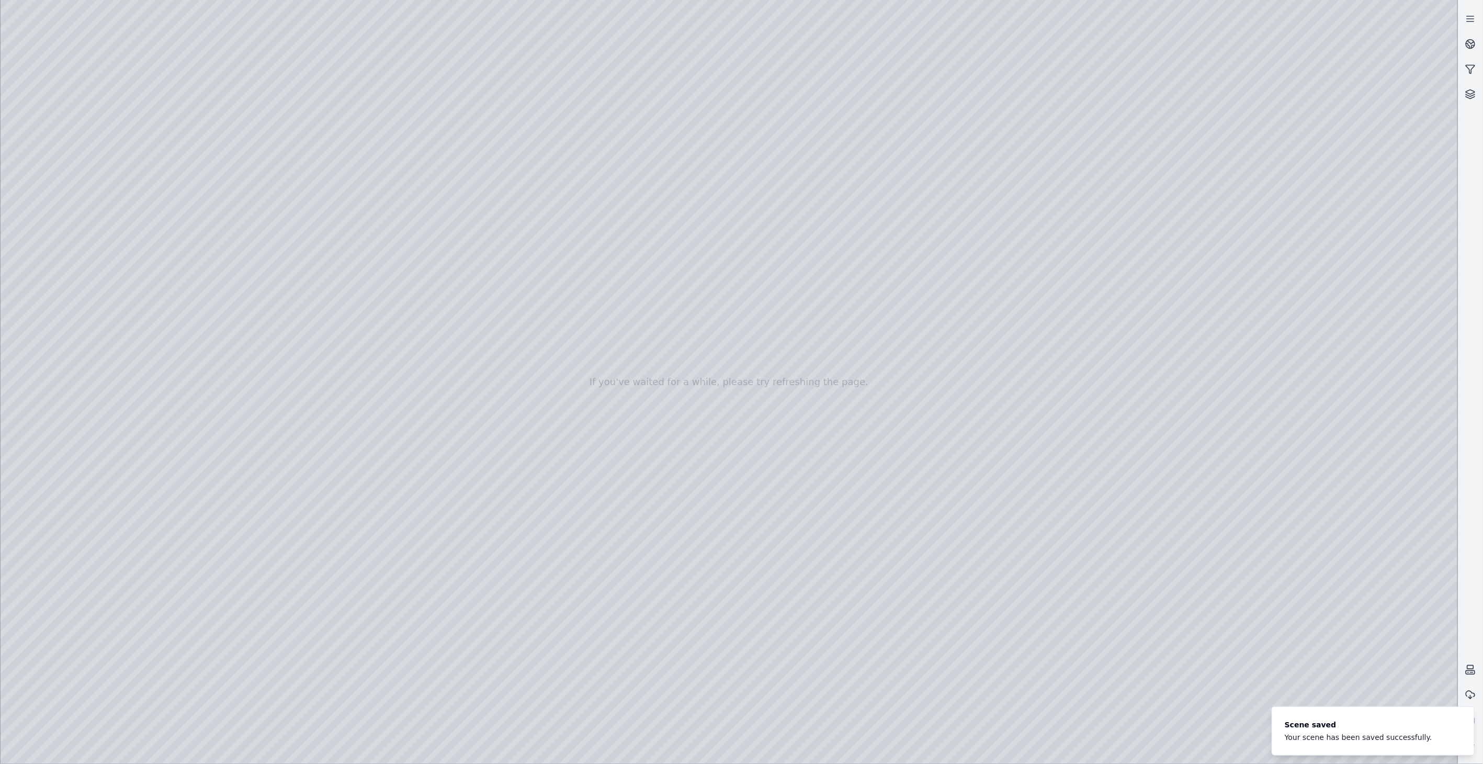
drag, startPoint x: 803, startPoint y: 253, endPoint x: 746, endPoint y: 246, distance: 57.4
click at [1180, 752] on div at bounding box center [729, 382] width 1457 height 764
click at [41, 609] on div at bounding box center [729, 382] width 1457 height 764
drag, startPoint x: 757, startPoint y: 640, endPoint x: 625, endPoint y: 640, distance: 132.3
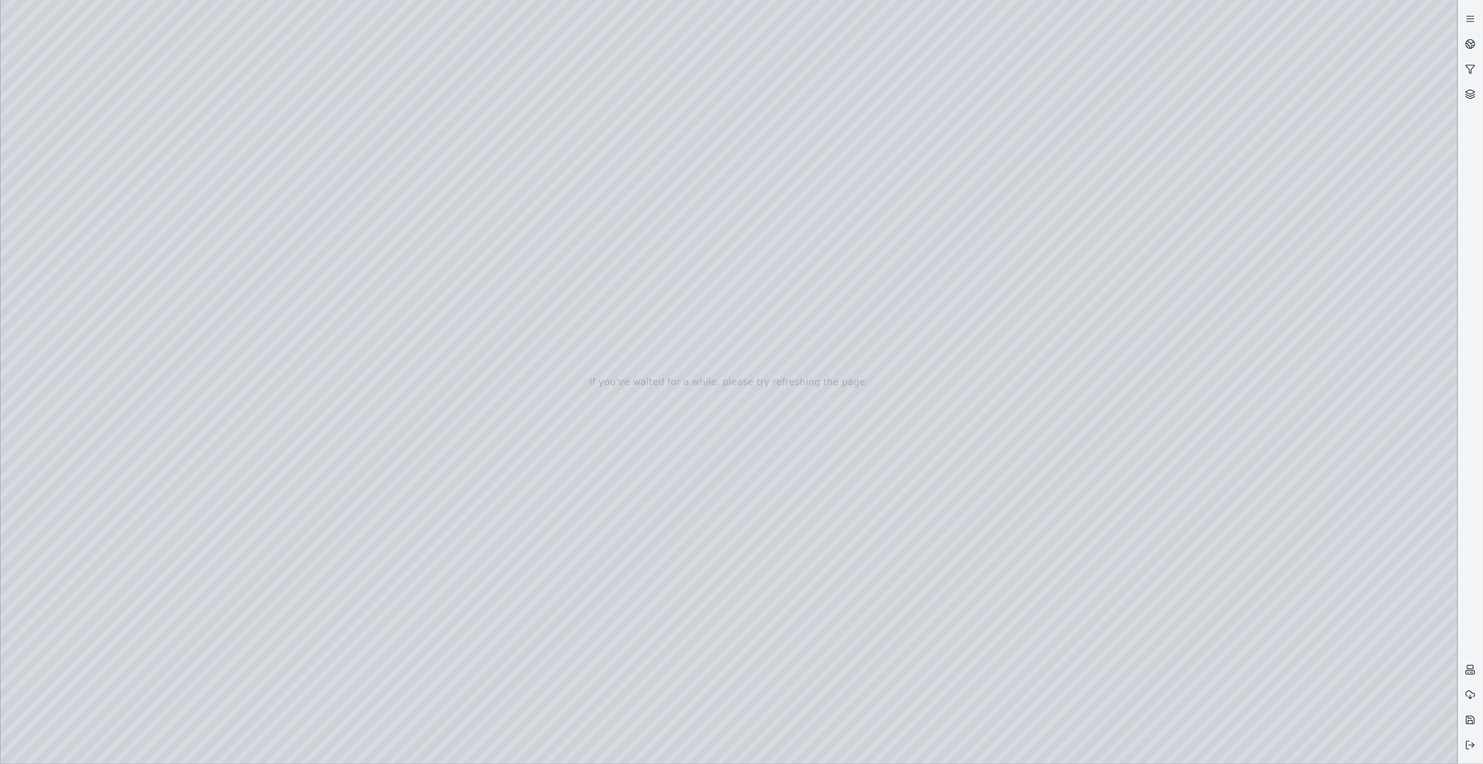
click at [625, 640] on div at bounding box center [729, 382] width 1457 height 764
click at [241, 128] on div at bounding box center [729, 382] width 1457 height 764
click at [216, 123] on div at bounding box center [729, 382] width 1457 height 764
click at [86, 212] on div at bounding box center [729, 382] width 1457 height 764
click at [349, 327] on div at bounding box center [729, 382] width 1457 height 764
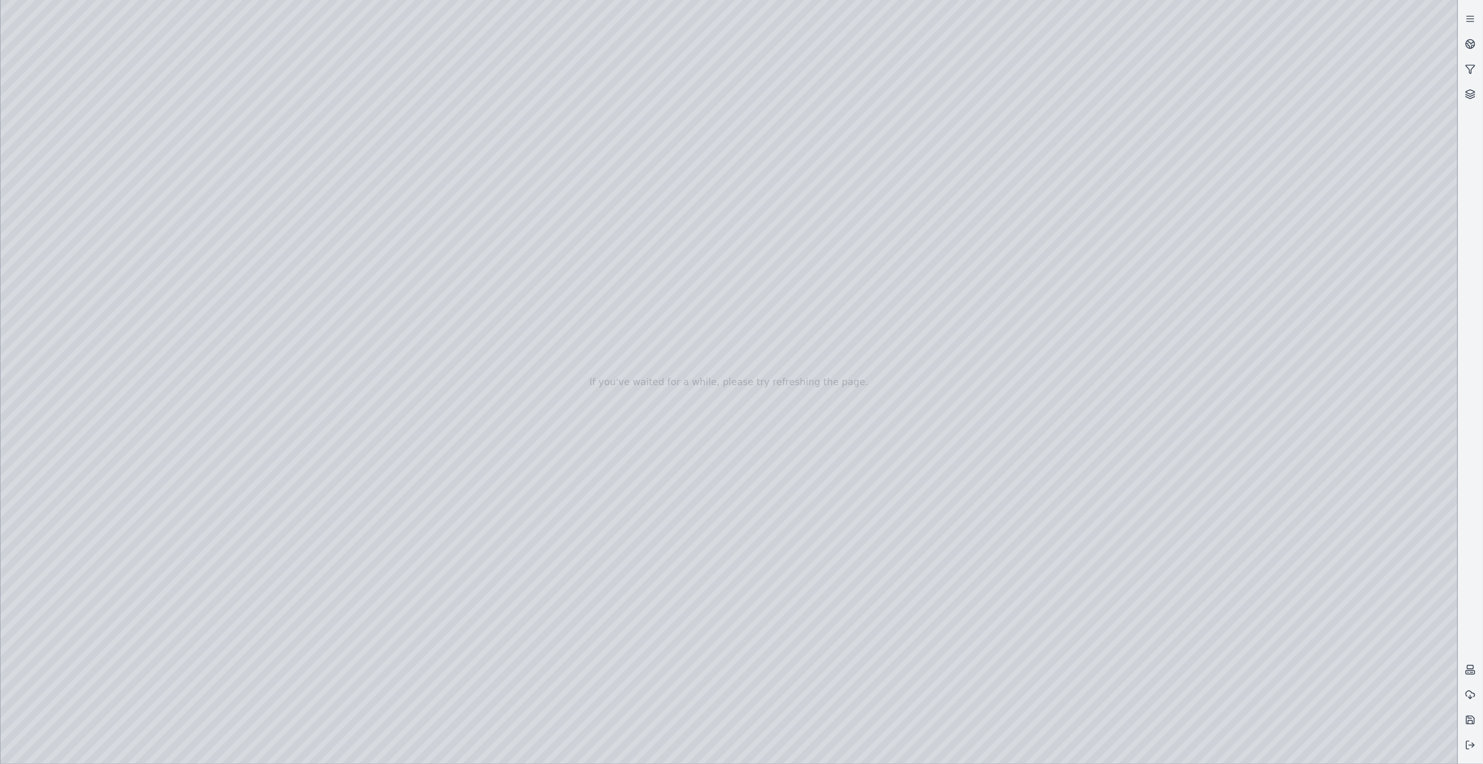
drag, startPoint x: 561, startPoint y: 373, endPoint x: 625, endPoint y: 394, distance: 67.5
drag, startPoint x: 676, startPoint y: 378, endPoint x: 628, endPoint y: 362, distance: 50.1
click at [339, 327] on div at bounding box center [729, 382] width 1457 height 764
click at [72, 192] on div at bounding box center [729, 382] width 1457 height 764
click at [291, 158] on div at bounding box center [729, 382] width 1457 height 764
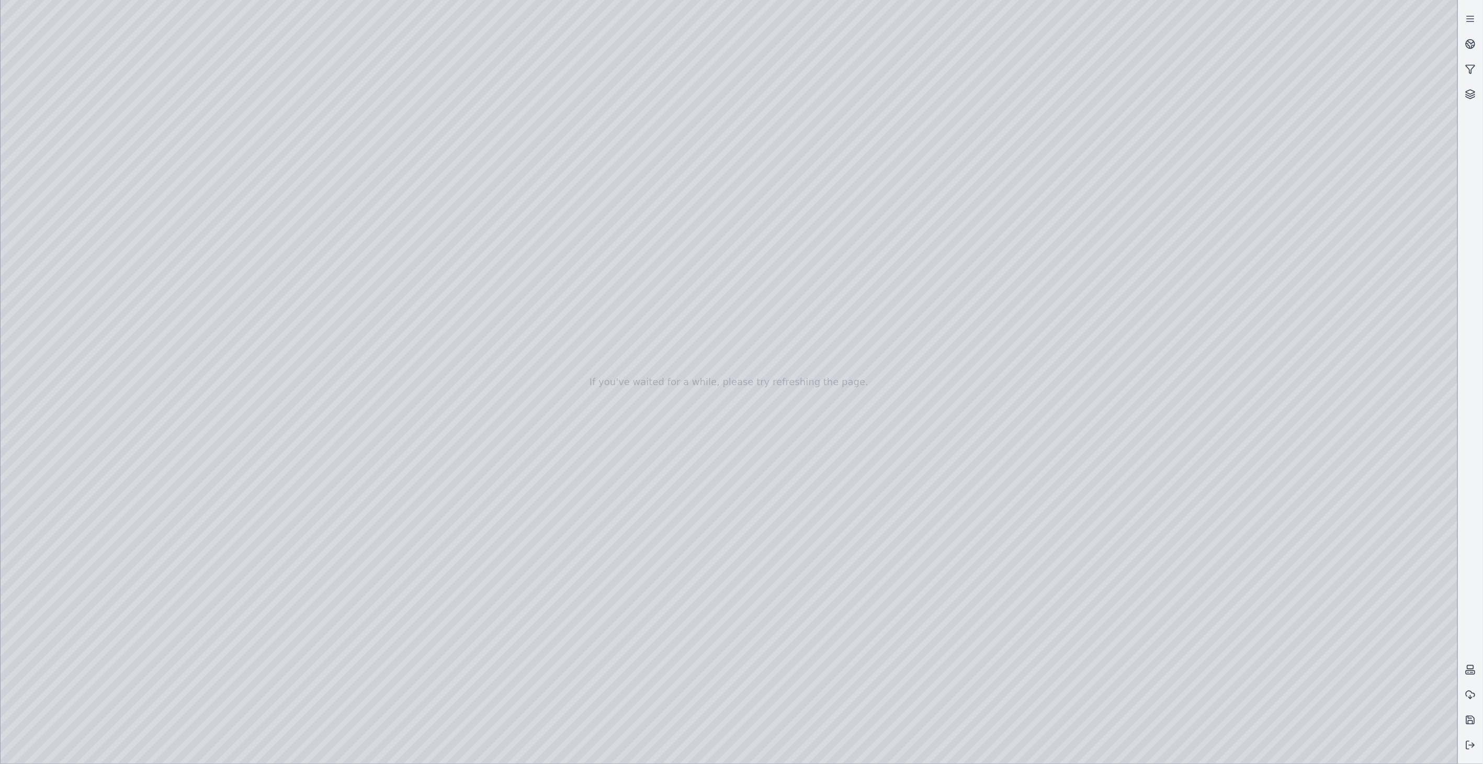
click at [278, 160] on div at bounding box center [729, 382] width 1457 height 764
drag, startPoint x: 495, startPoint y: 265, endPoint x: 532, endPoint y: 276, distance: 38.6
click at [1441, 576] on div at bounding box center [729, 382] width 1457 height 764
click at [1310, 384] on div at bounding box center [729, 382] width 1457 height 764
click at [1323, 460] on div at bounding box center [729, 382] width 1457 height 764
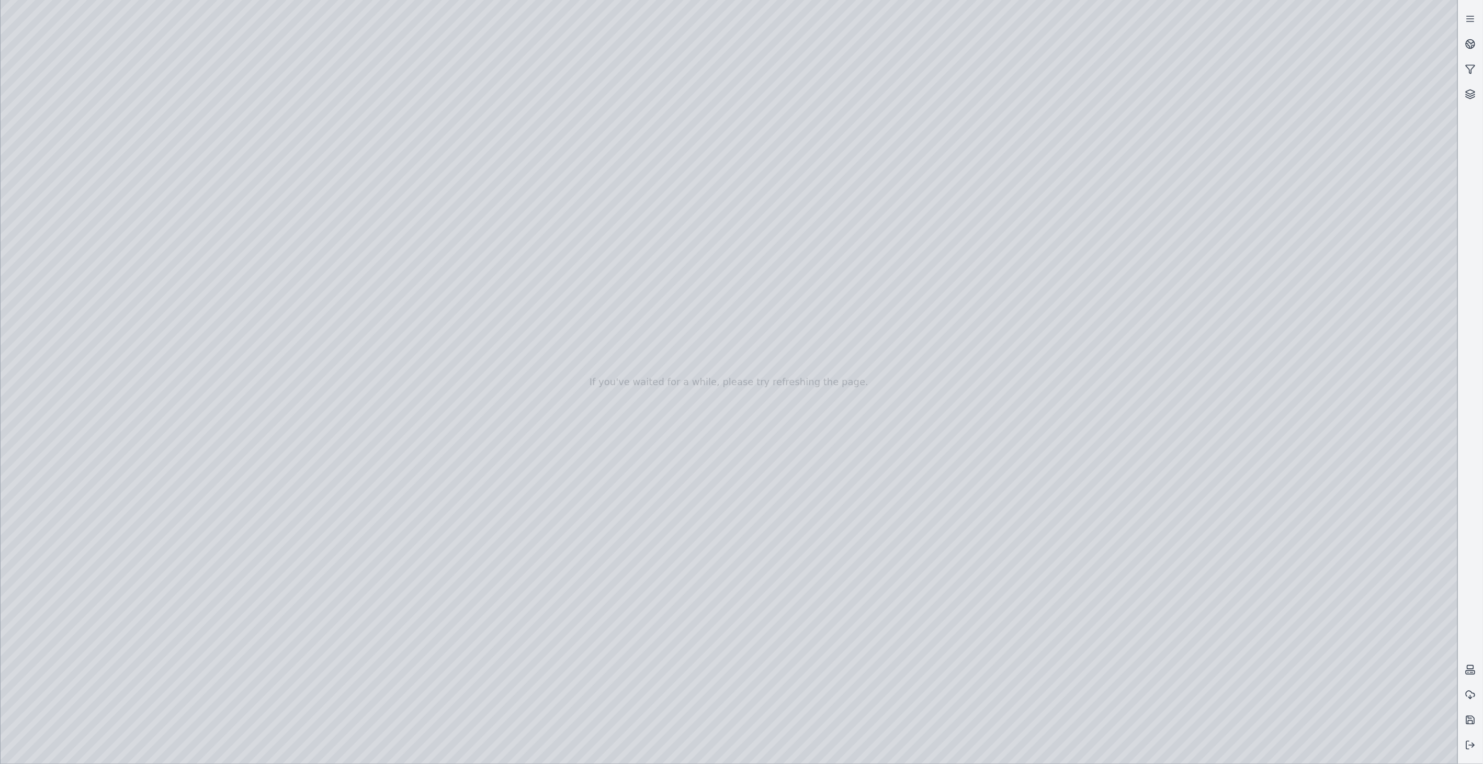
click at [1214, 333] on div at bounding box center [729, 382] width 1457 height 764
drag, startPoint x: 843, startPoint y: 356, endPoint x: 845, endPoint y: 361, distance: 6.1
click at [226, 187] on div at bounding box center [729, 382] width 1457 height 764
click at [237, 155] on div at bounding box center [729, 382] width 1457 height 764
click at [246, 160] on div at bounding box center [729, 382] width 1457 height 764
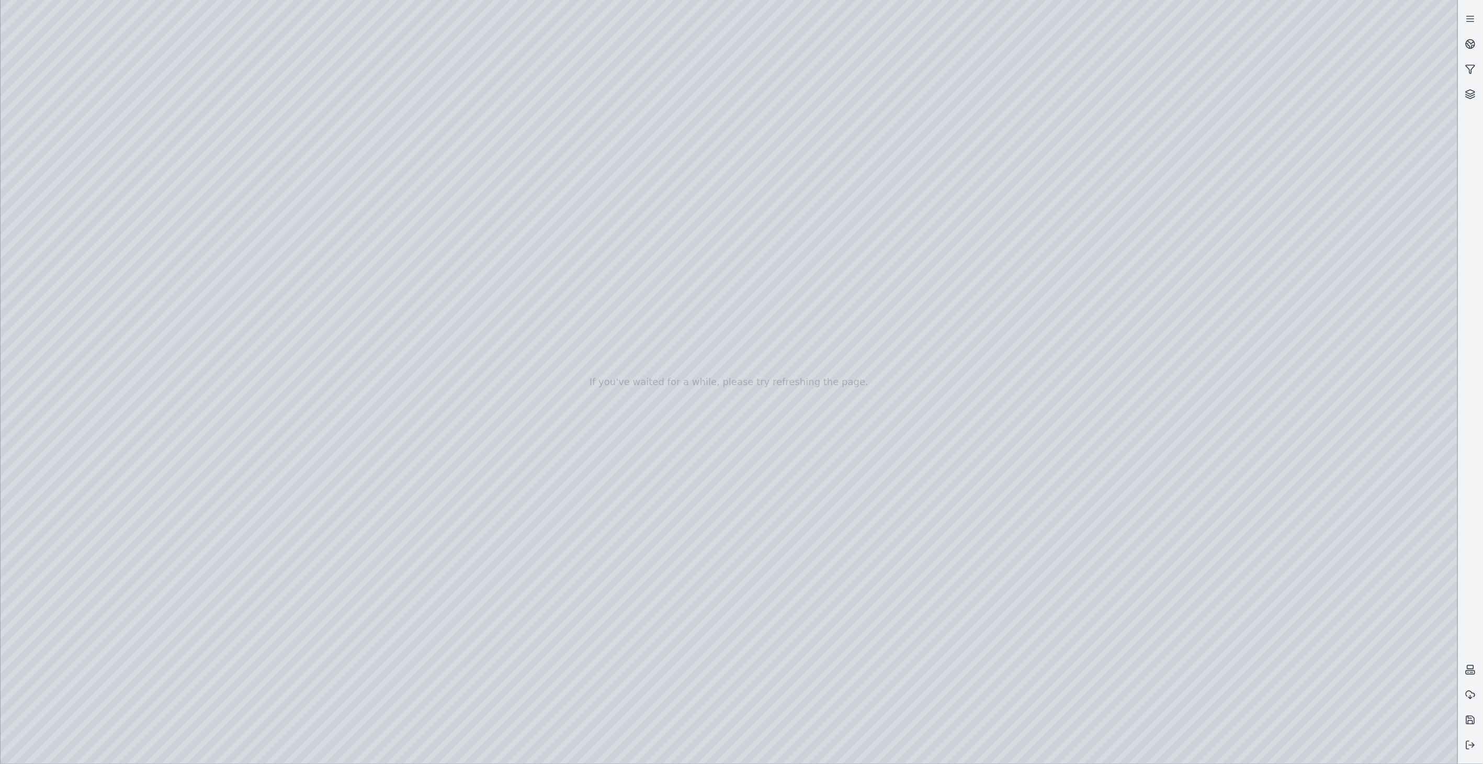
click at [1360, 429] on div at bounding box center [729, 382] width 1457 height 764
click at [1329, 473] on div at bounding box center [729, 382] width 1457 height 764
drag, startPoint x: 504, startPoint y: 209, endPoint x: 571, endPoint y: 220, distance: 67.8
click at [1330, 467] on div at bounding box center [729, 382] width 1457 height 764
click at [1212, 333] on div at bounding box center [729, 382] width 1457 height 764
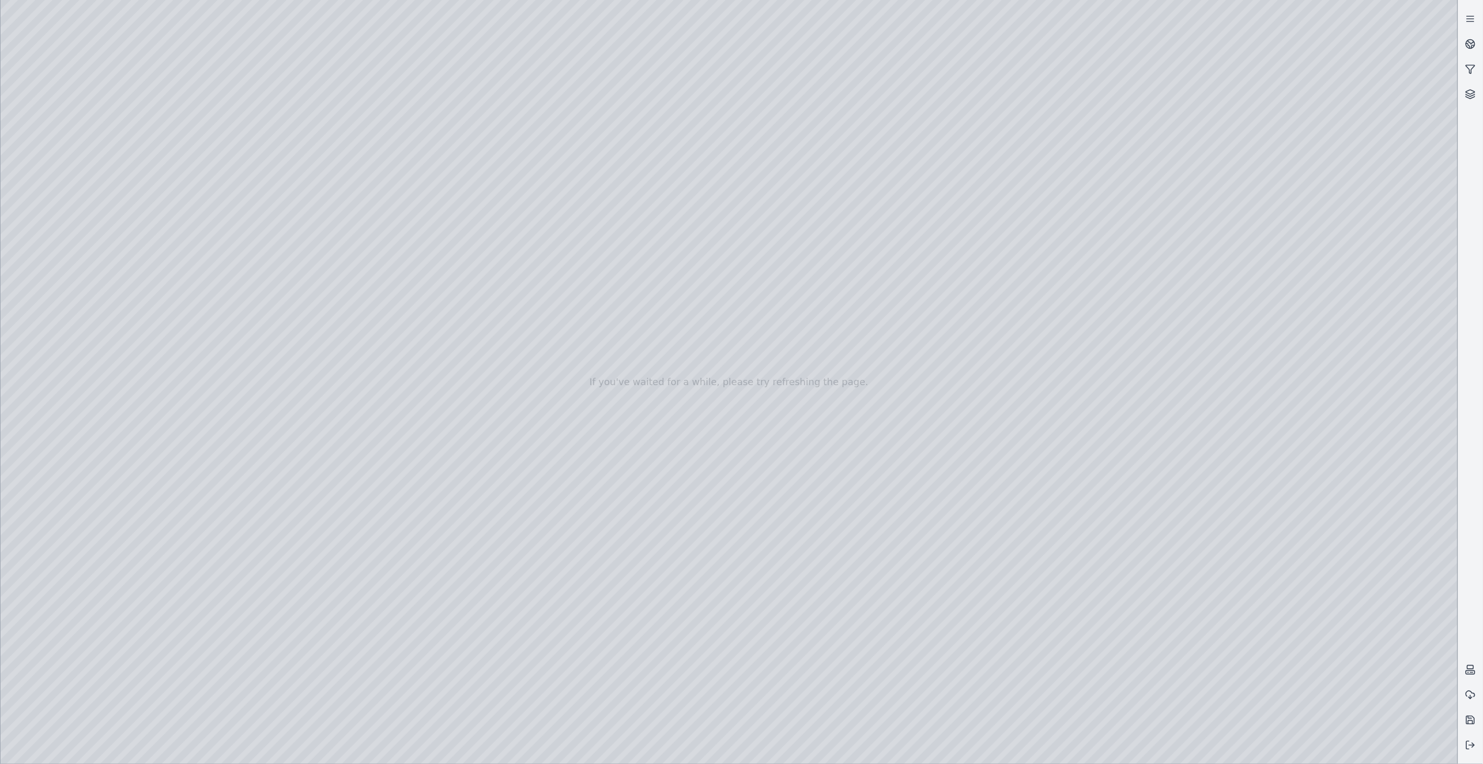
click at [738, 346] on div at bounding box center [729, 382] width 1457 height 764
click at [738, 342] on div at bounding box center [729, 382] width 1457 height 764
click at [849, 296] on div at bounding box center [729, 382] width 1457 height 764
click at [857, 323] on div at bounding box center [729, 382] width 1457 height 764
click at [1330, 471] on div at bounding box center [729, 382] width 1457 height 764
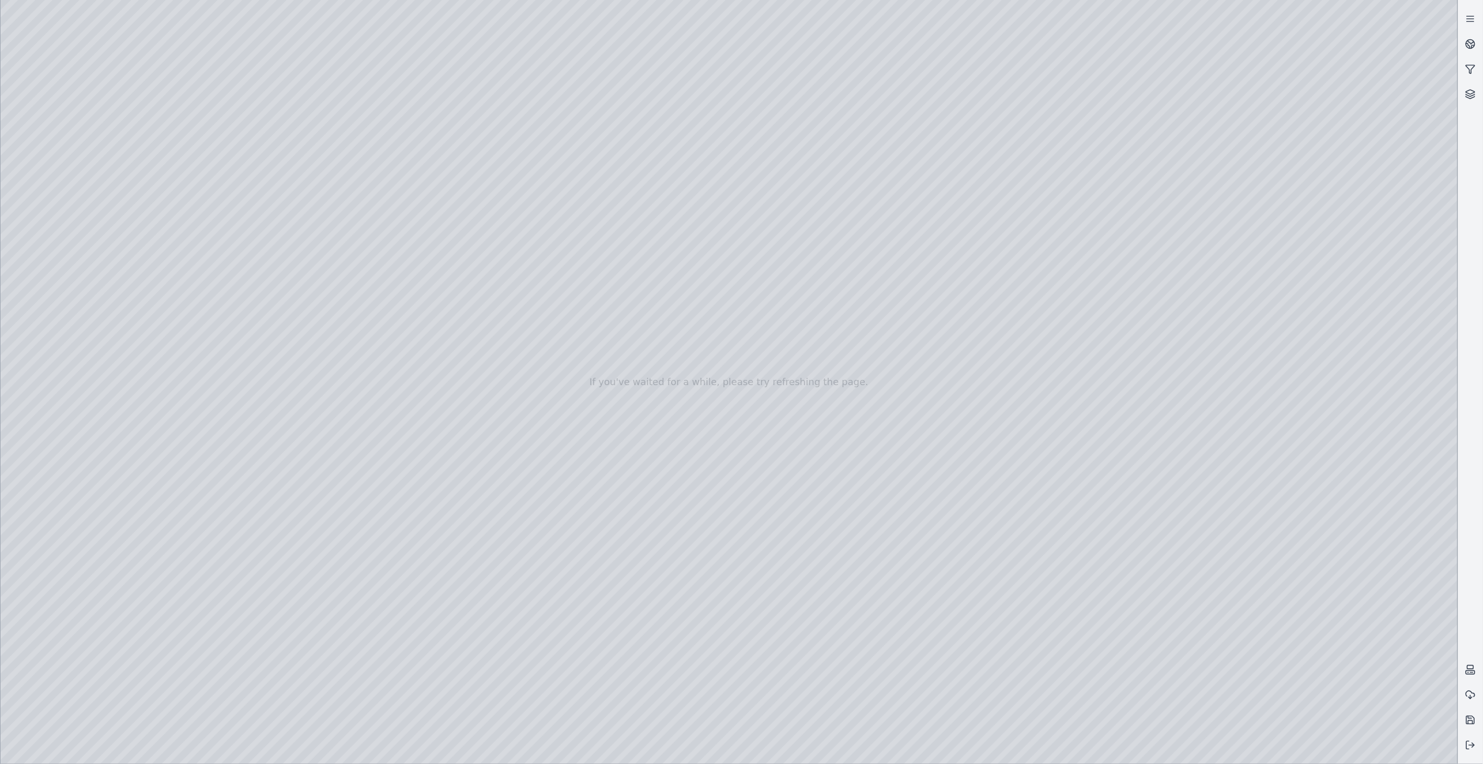
click at [1222, 332] on div at bounding box center [729, 382] width 1457 height 764
click at [1222, 333] on div at bounding box center [729, 382] width 1457 height 764
click at [1330, 469] on div at bounding box center [729, 382] width 1457 height 764
click at [226, 123] on div at bounding box center [729, 382] width 1457 height 764
click at [75, 221] on div at bounding box center [729, 382] width 1457 height 764
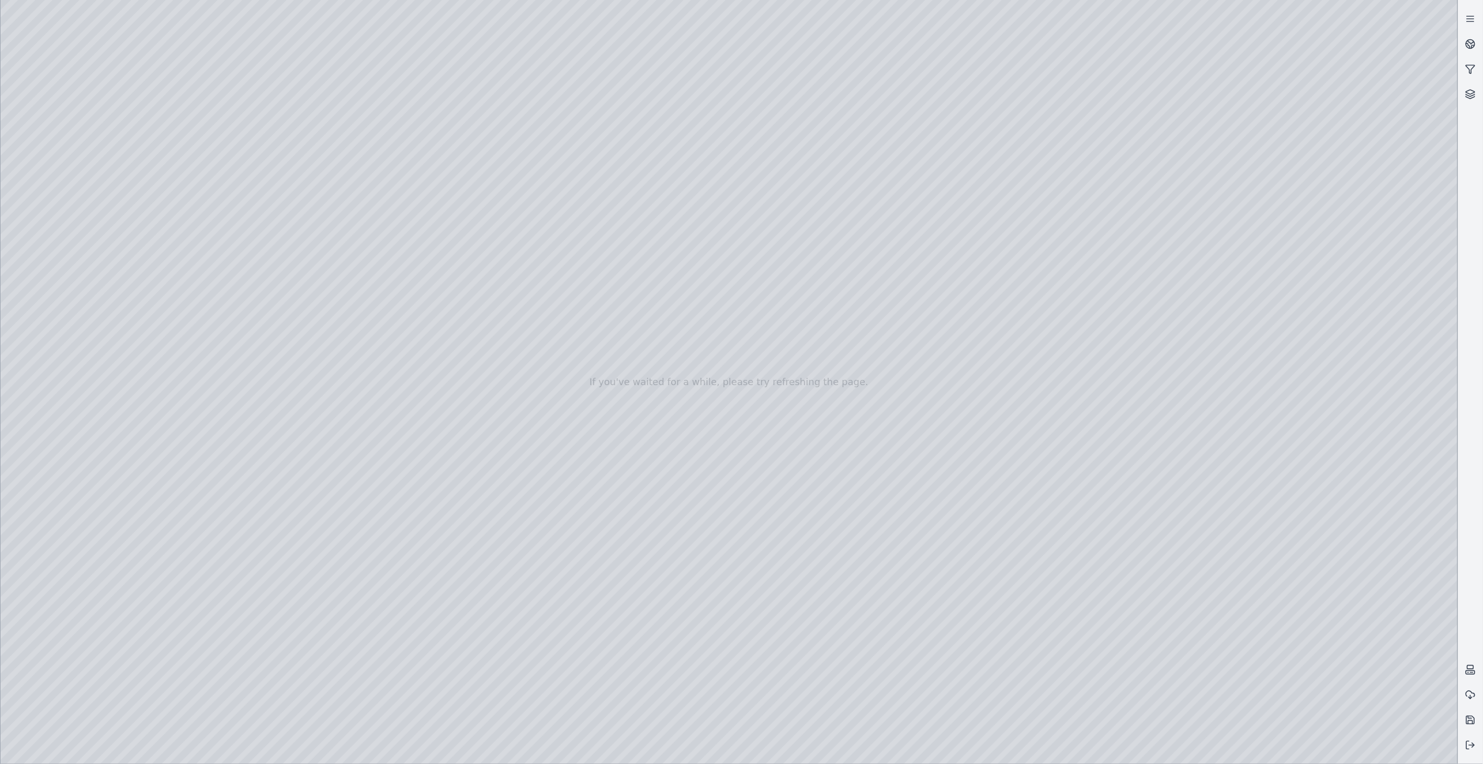
click at [348, 329] on div at bounding box center [729, 382] width 1457 height 764
click at [335, 326] on div at bounding box center [729, 382] width 1457 height 764
click at [67, 189] on div at bounding box center [729, 382] width 1457 height 764
click at [271, 160] on div at bounding box center [729, 382] width 1457 height 764
click at [274, 158] on div at bounding box center [729, 382] width 1457 height 764
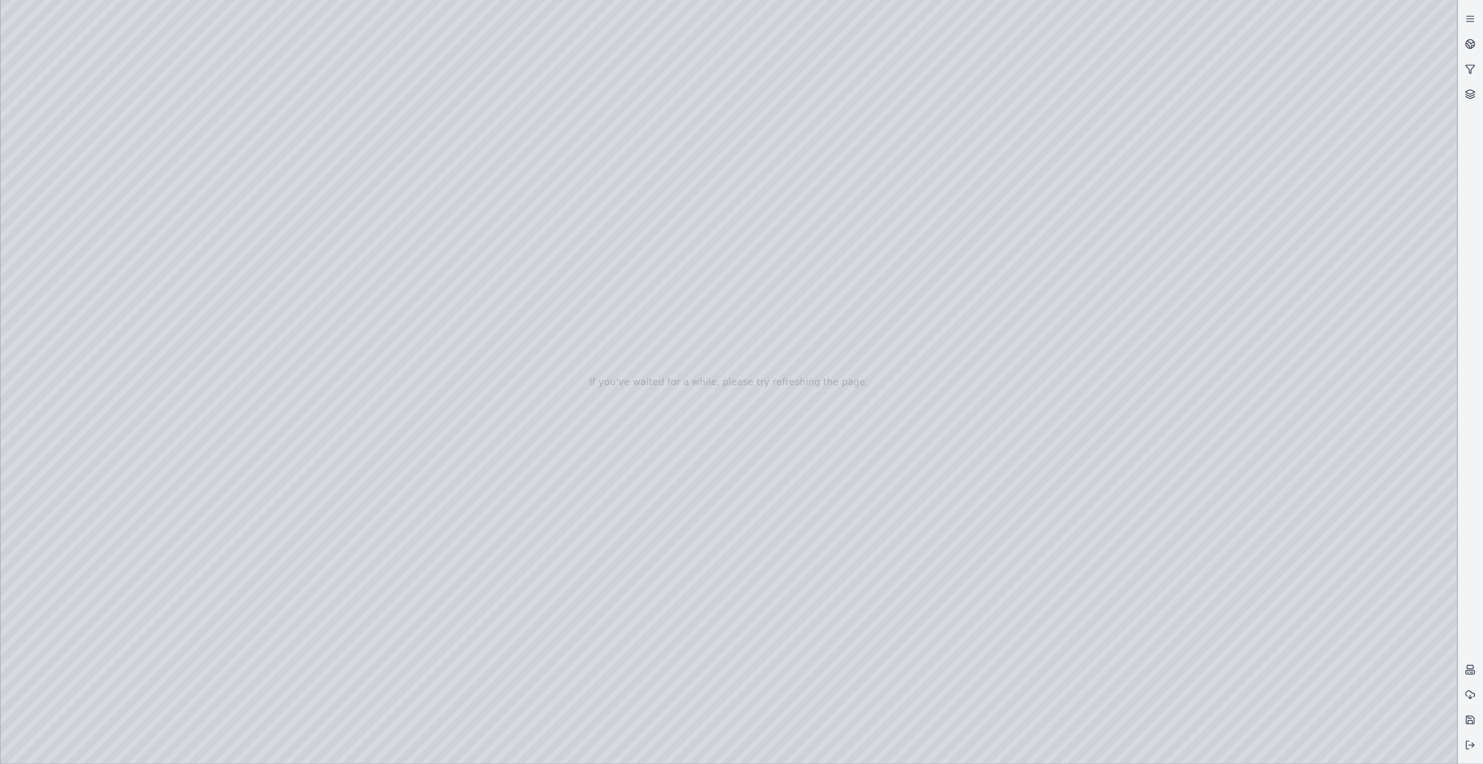
click at [247, 195] on div at bounding box center [729, 382] width 1457 height 764
click at [287, 223] on div at bounding box center [729, 382] width 1457 height 764
click at [255, 159] on div at bounding box center [729, 382] width 1457 height 764
click at [253, 192] on div at bounding box center [729, 382] width 1457 height 764
click at [248, 220] on div at bounding box center [729, 382] width 1457 height 764
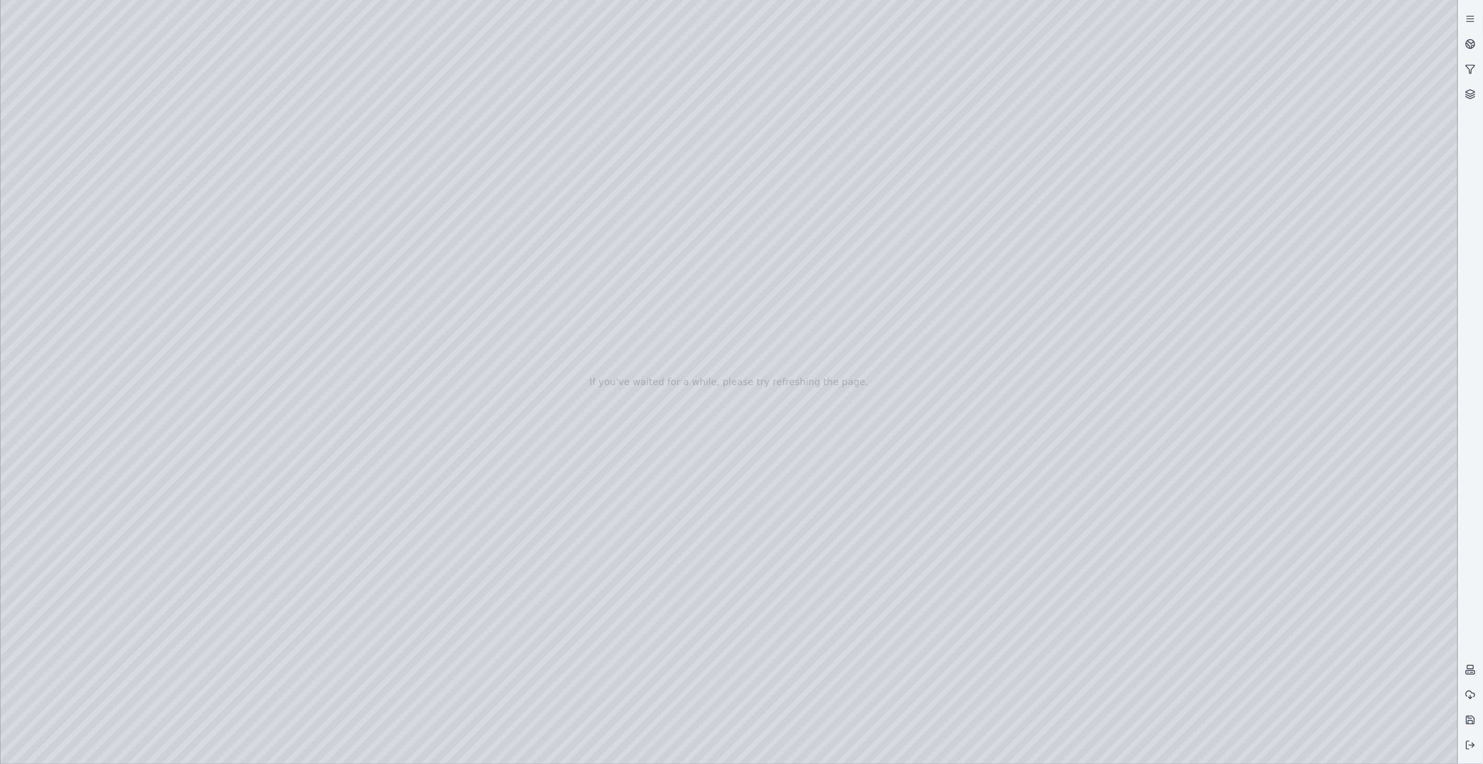
click at [228, 254] on div at bounding box center [729, 382] width 1457 height 764
click at [216, 288] on div at bounding box center [729, 382] width 1457 height 764
click at [237, 157] on div at bounding box center [729, 382] width 1457 height 764
click at [264, 181] on div at bounding box center [729, 382] width 1457 height 764
drag, startPoint x: 817, startPoint y: 383, endPoint x: 767, endPoint y: 344, distance: 64.0
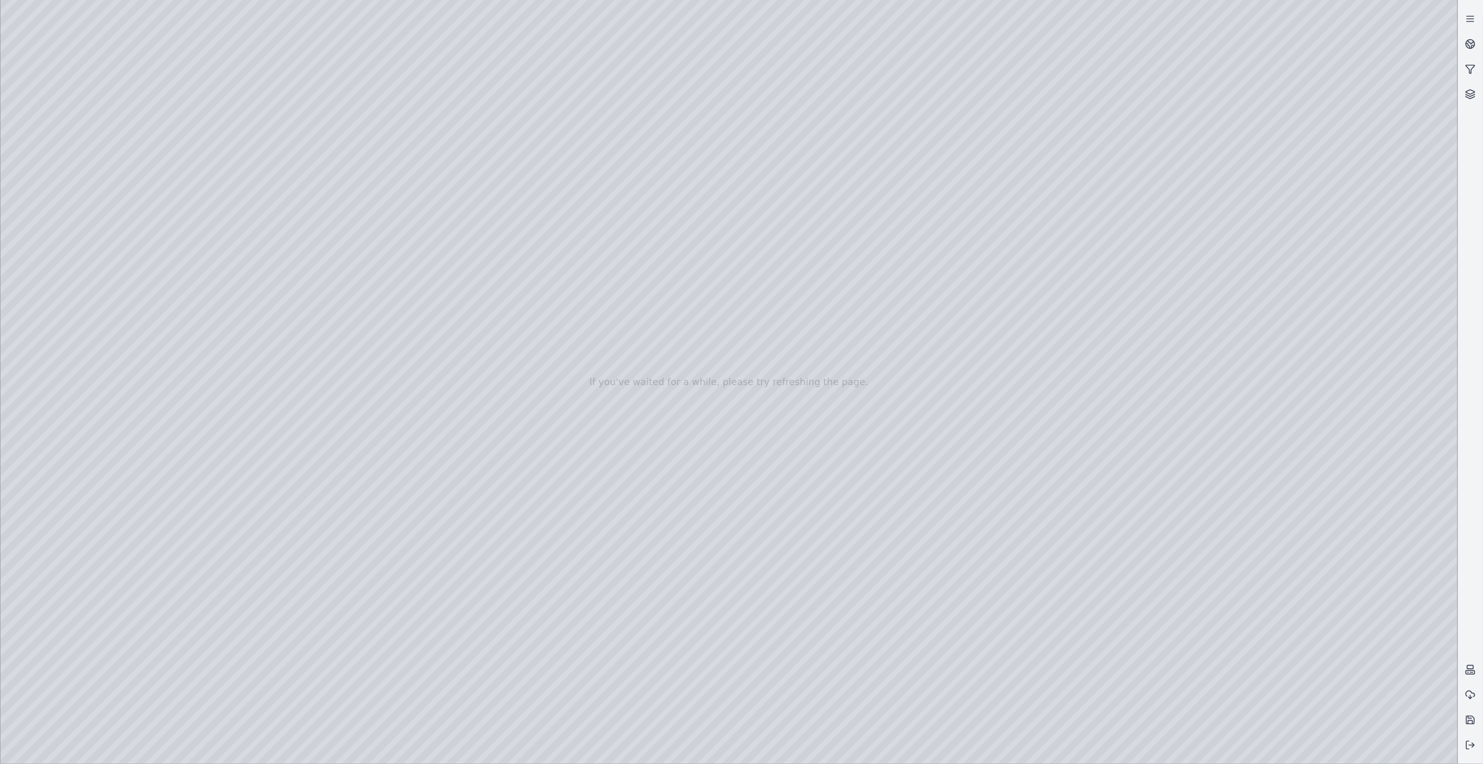
click at [1304, 384] on div at bounding box center [729, 382] width 1457 height 764
click at [1206, 332] on div at bounding box center [729, 382] width 1457 height 764
click at [1214, 330] on div at bounding box center [729, 382] width 1457 height 764
click at [1336, 471] on div at bounding box center [729, 382] width 1457 height 764
click at [267, 159] on div at bounding box center [729, 382] width 1457 height 764
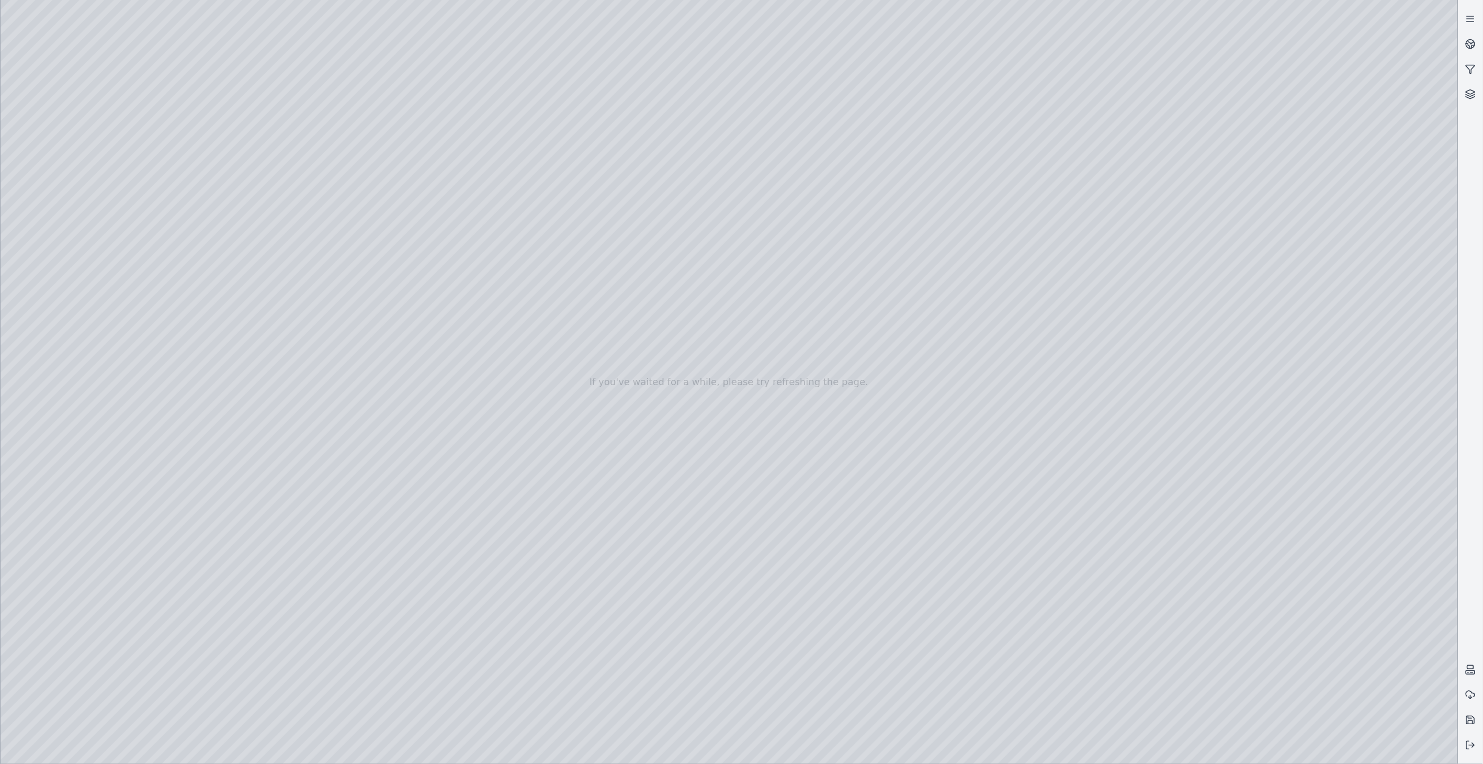
click at [45, 613] on div at bounding box center [729, 382] width 1457 height 764
click at [37, 611] on div at bounding box center [729, 382] width 1457 height 764
drag, startPoint x: 650, startPoint y: 637, endPoint x: 641, endPoint y: 640, distance: 8.9
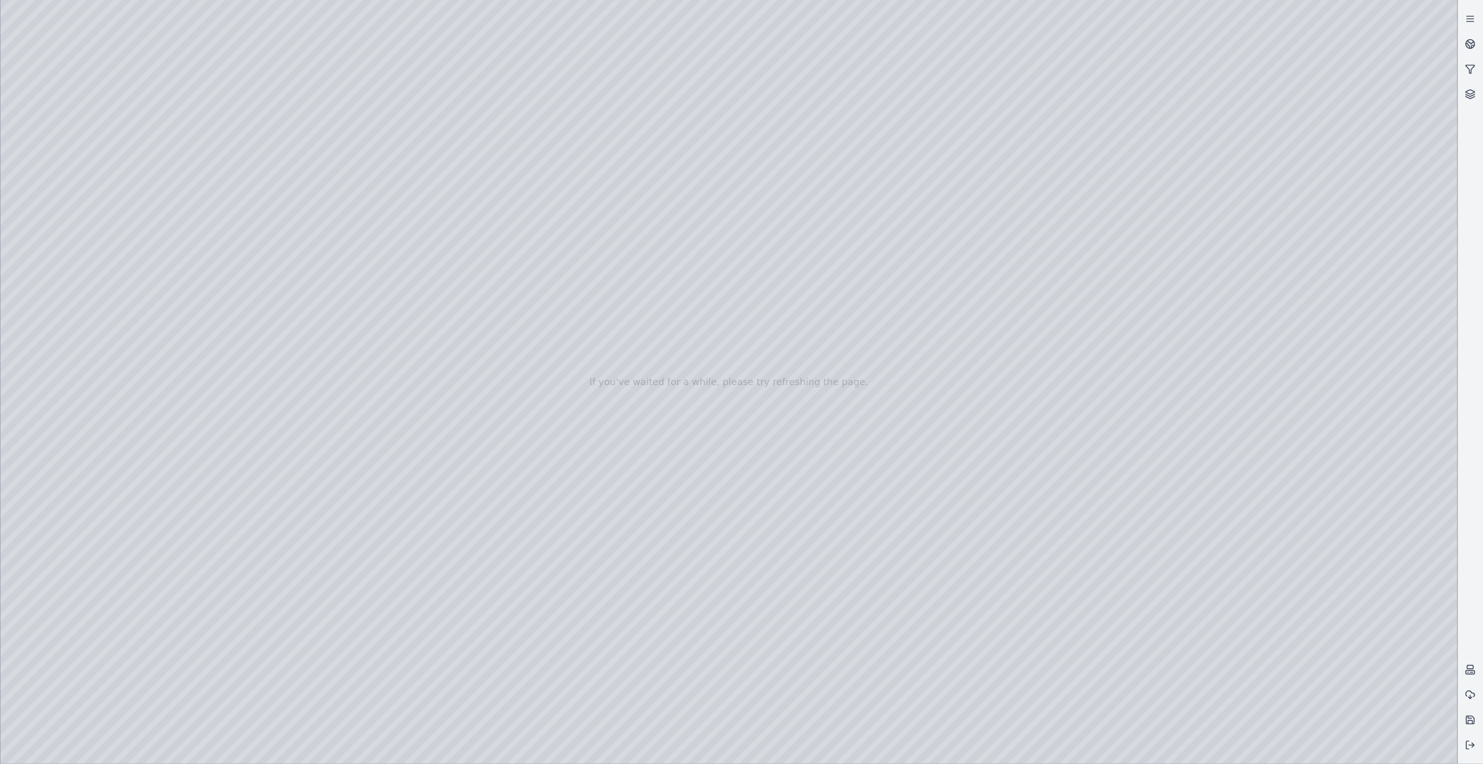
click at [641, 640] on div at bounding box center [729, 382] width 1457 height 764
click at [238, 255] on div at bounding box center [729, 382] width 1457 height 764
click at [269, 255] on div at bounding box center [729, 382] width 1457 height 764
click at [35, 611] on div at bounding box center [729, 382] width 1457 height 764
click at [37, 606] on div at bounding box center [729, 382] width 1457 height 764
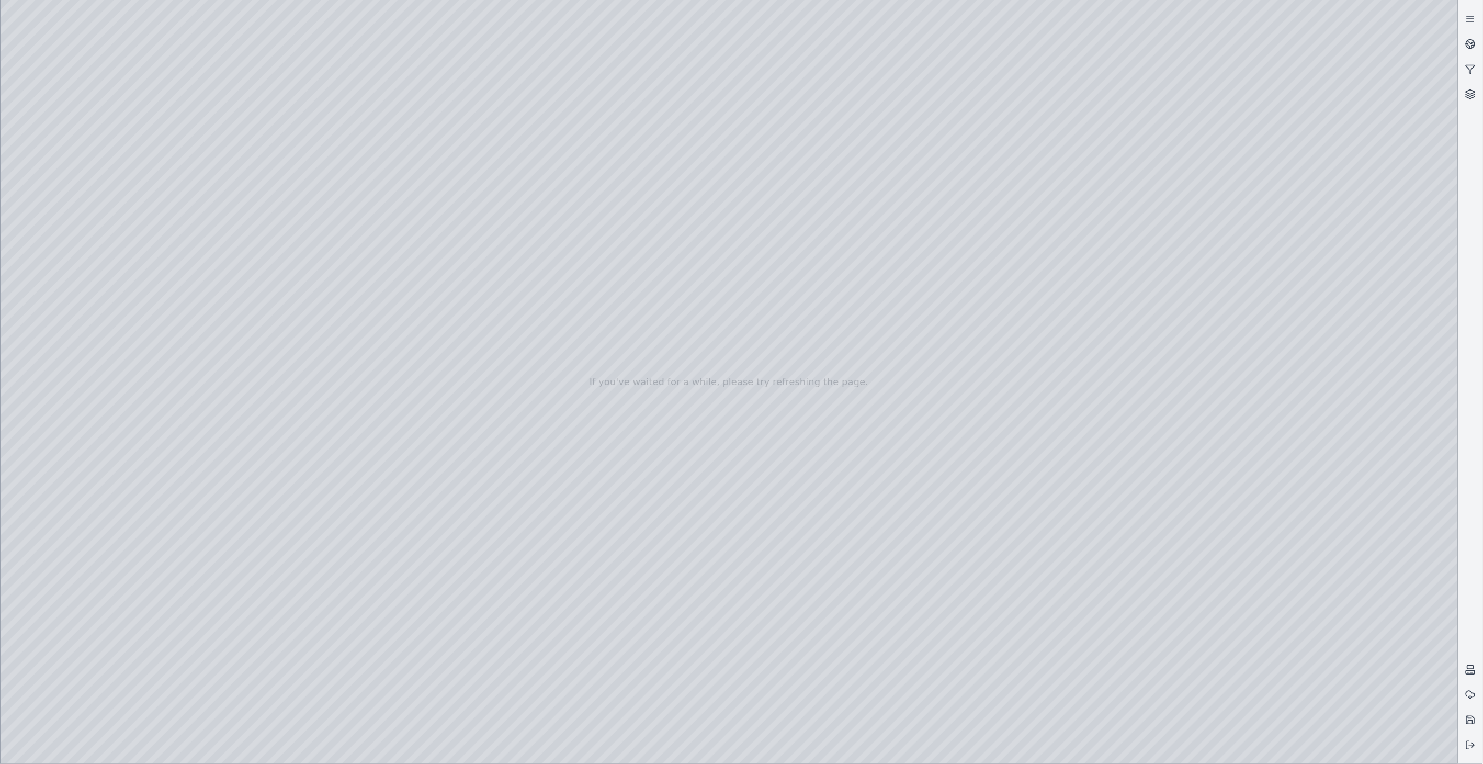
drag, startPoint x: 863, startPoint y: 639, endPoint x: 625, endPoint y: 633, distance: 238.0
click at [625, 633] on div at bounding box center [729, 382] width 1457 height 764
click at [267, 160] on div at bounding box center [729, 382] width 1457 height 764
click at [1315, 383] on div at bounding box center [729, 382] width 1457 height 764
click at [1220, 328] on div at bounding box center [729, 382] width 1457 height 764
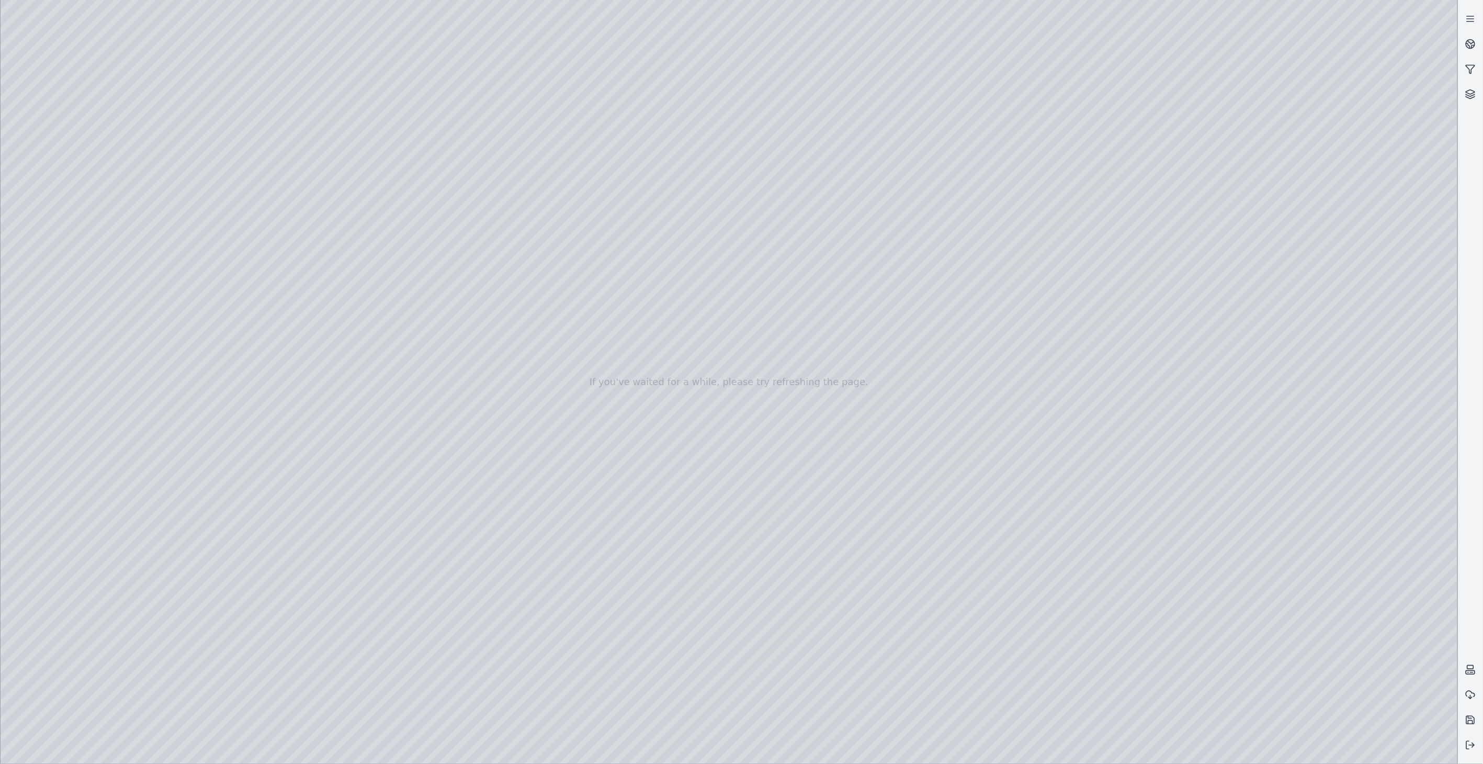
click at [1330, 467] on div at bounding box center [729, 382] width 1457 height 764
click at [271, 158] on div at bounding box center [729, 382] width 1457 height 764
click at [270, 157] on div at bounding box center [729, 382] width 1457 height 764
